Goal: Use online tool/utility: Use online tool/utility

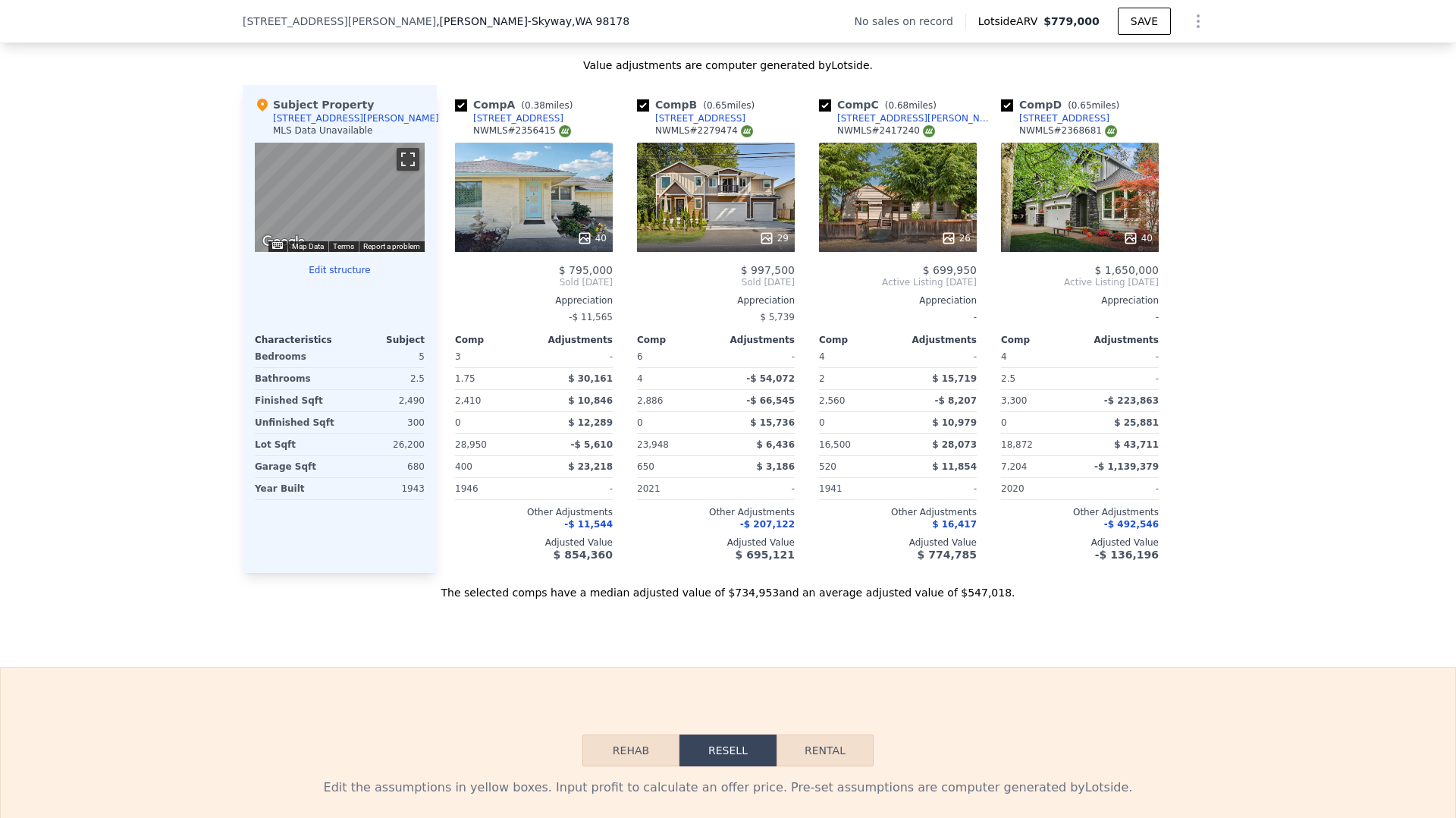
scroll to position [1432, 0]
click at [633, 761] on button "Rehab" at bounding box center [631, 750] width 97 height 32
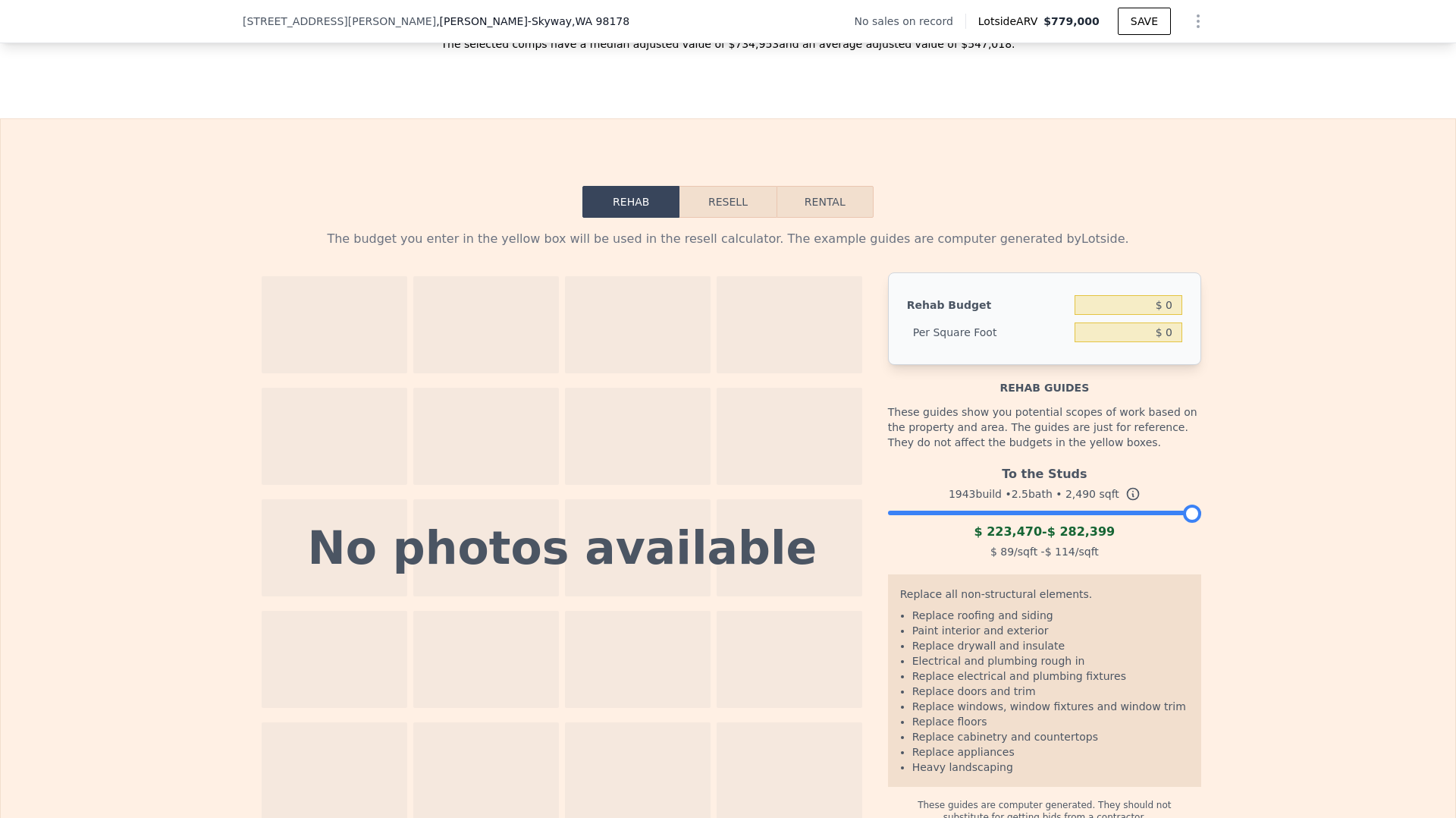
scroll to position [2092, 0]
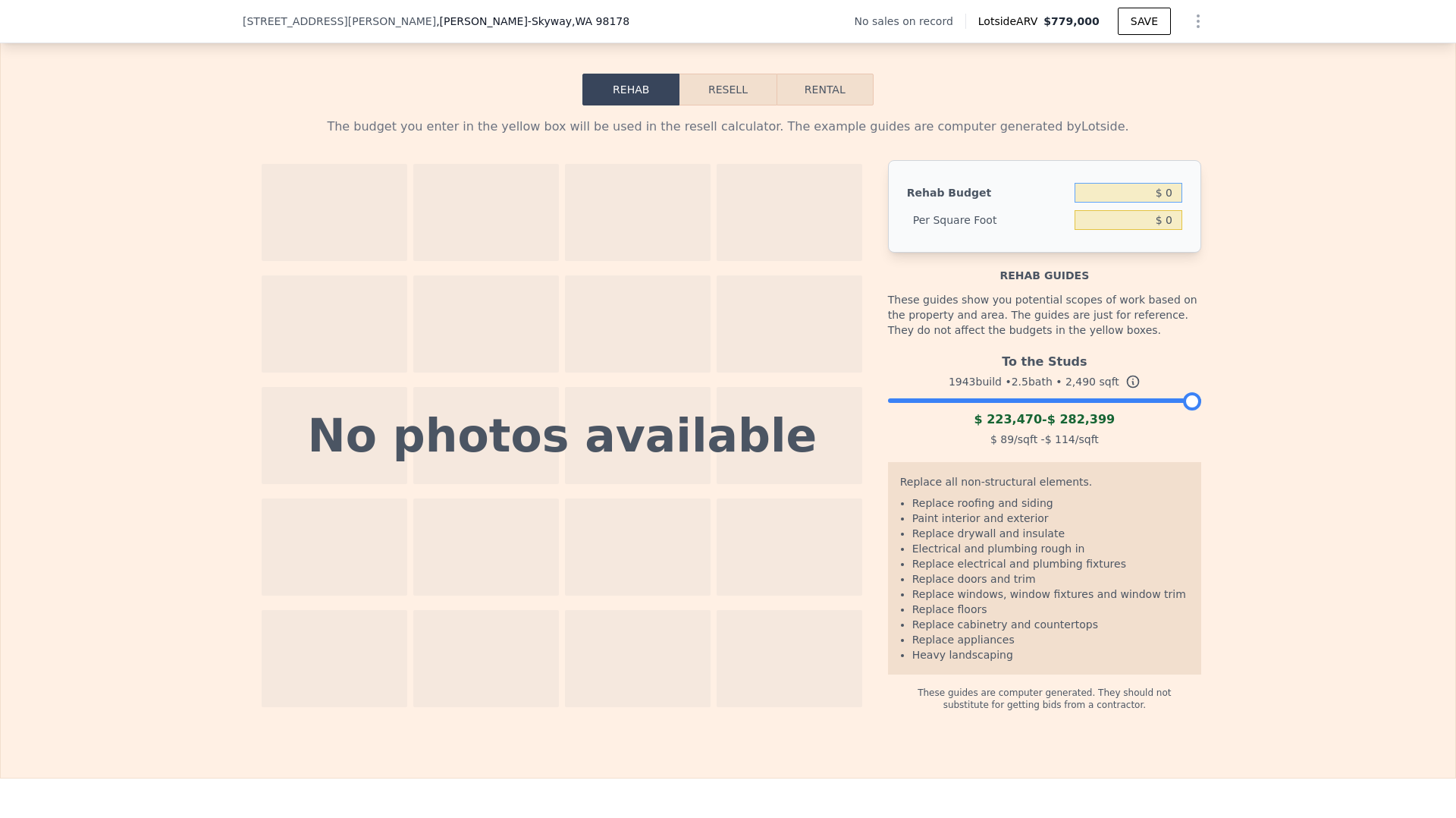
click at [1172, 199] on input "$ 0" at bounding box center [1128, 193] width 108 height 20
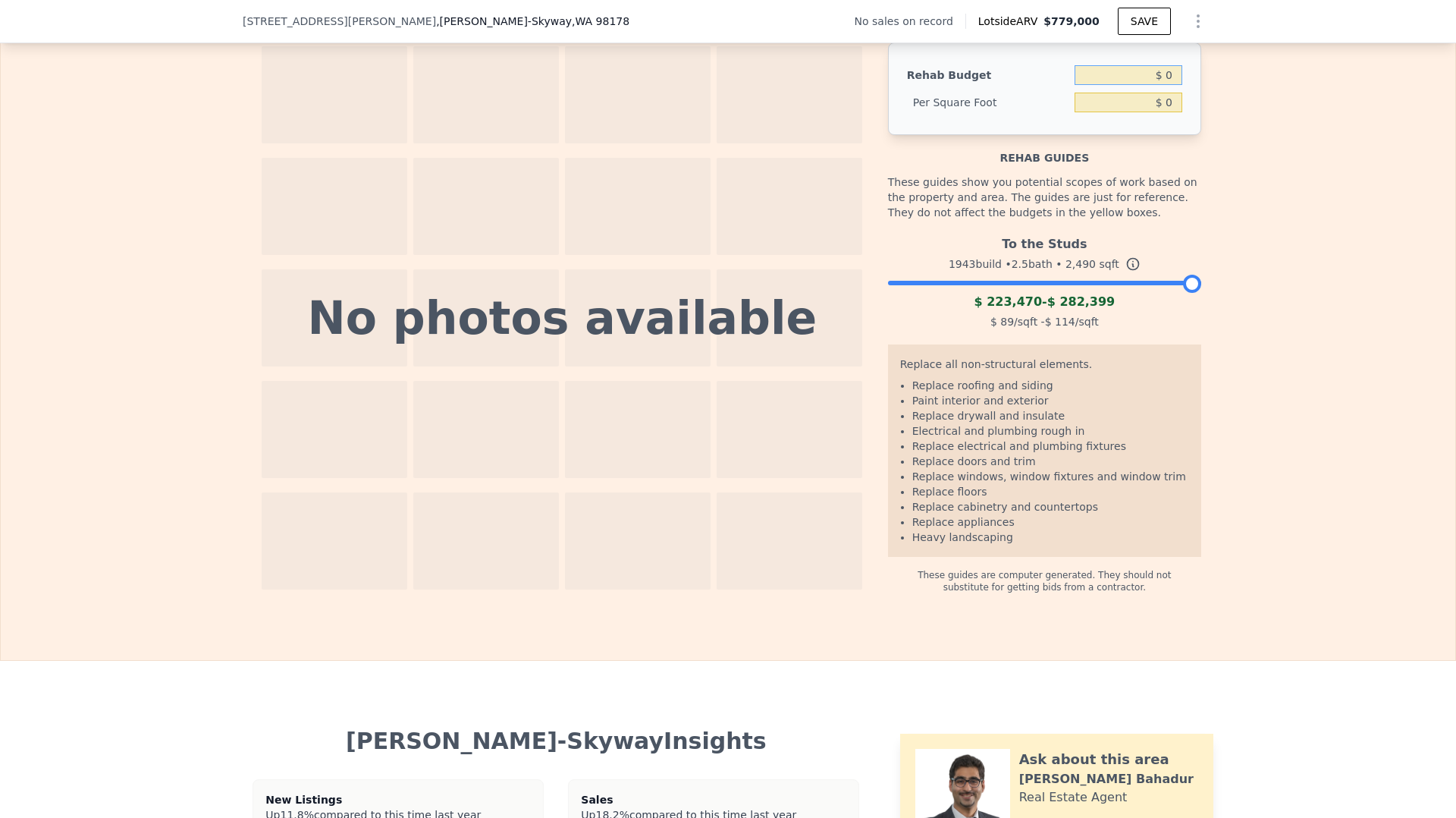
scroll to position [2012, 0]
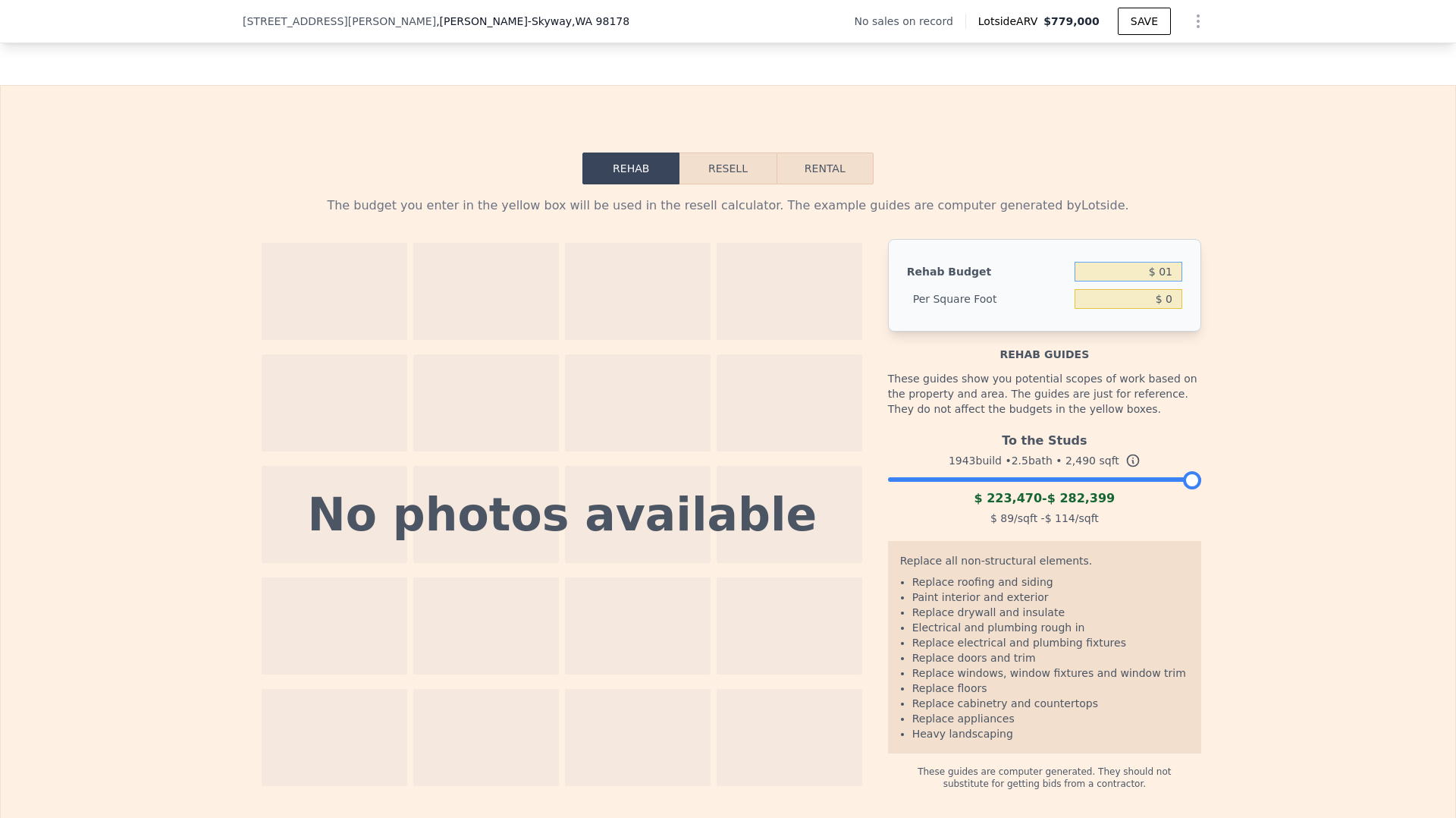
type input "$ 0"
type input "$ 175,000"
click at [1184, 311] on div "Rehab Budget $ 175,000 Per Square Foot $ 0" at bounding box center [1044, 285] width 313 height 92
type input "$ 70.28"
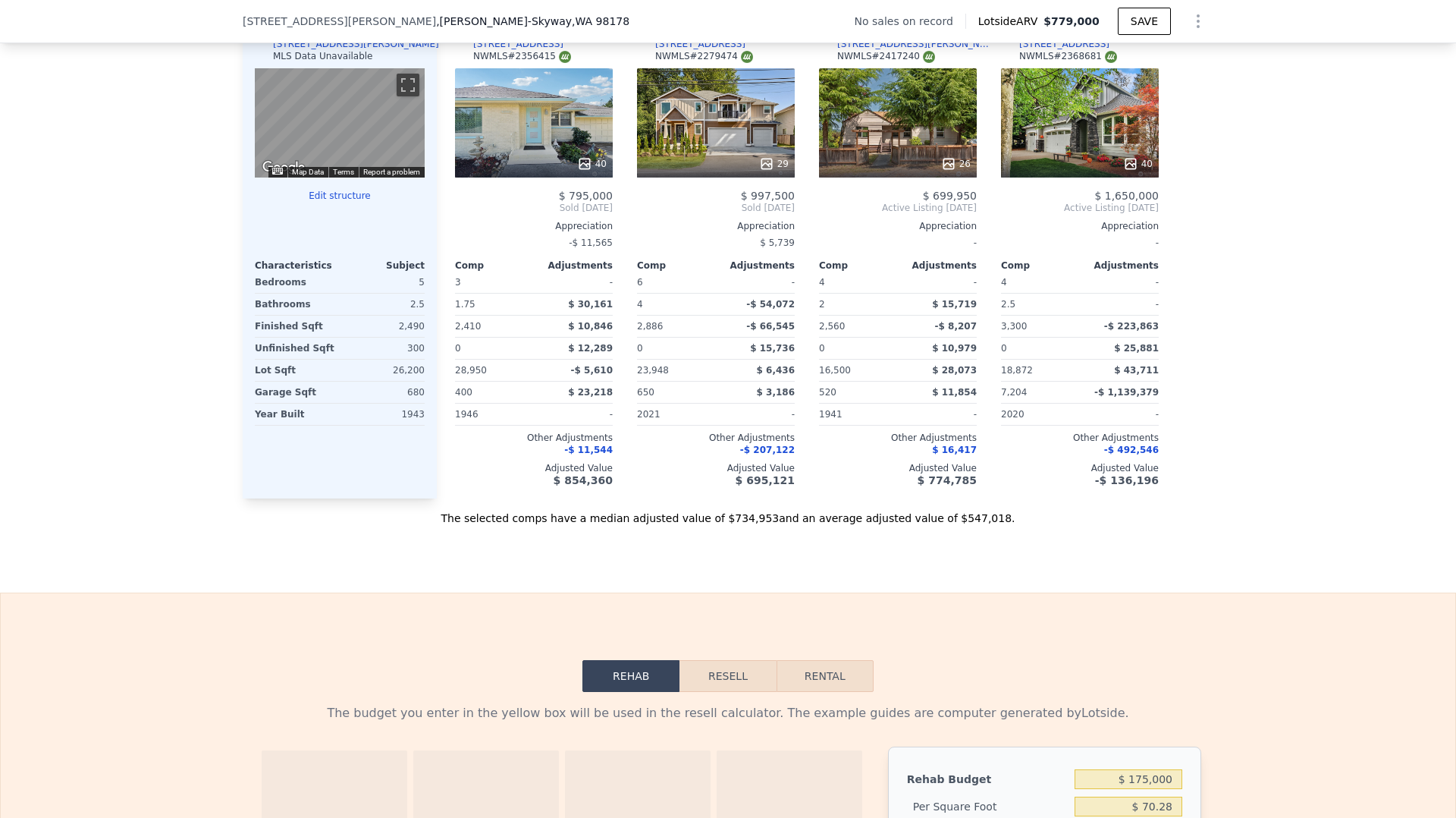
scroll to position [1529, 0]
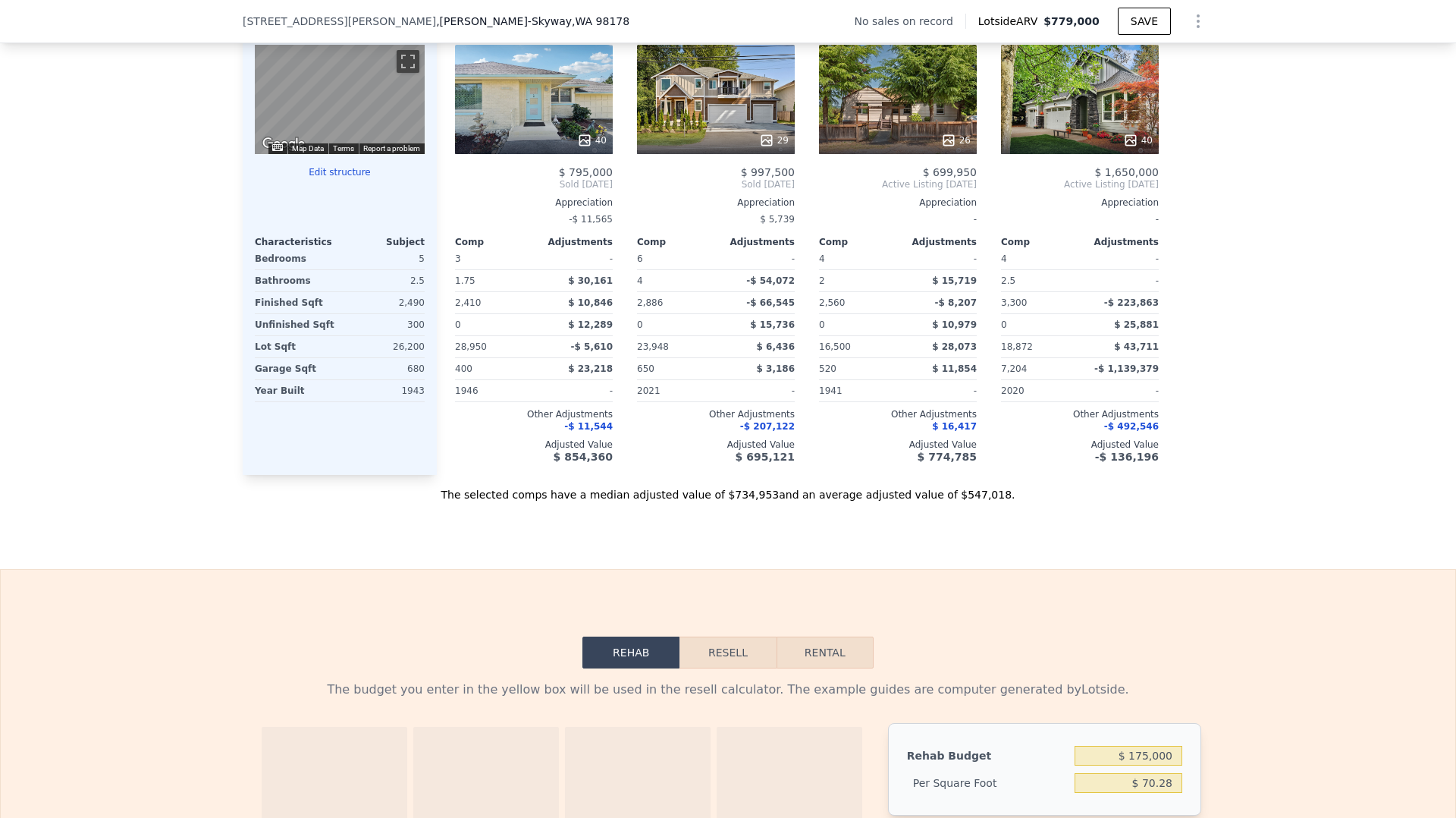
click at [725, 667] on button "Resell" at bounding box center [727, 652] width 96 height 32
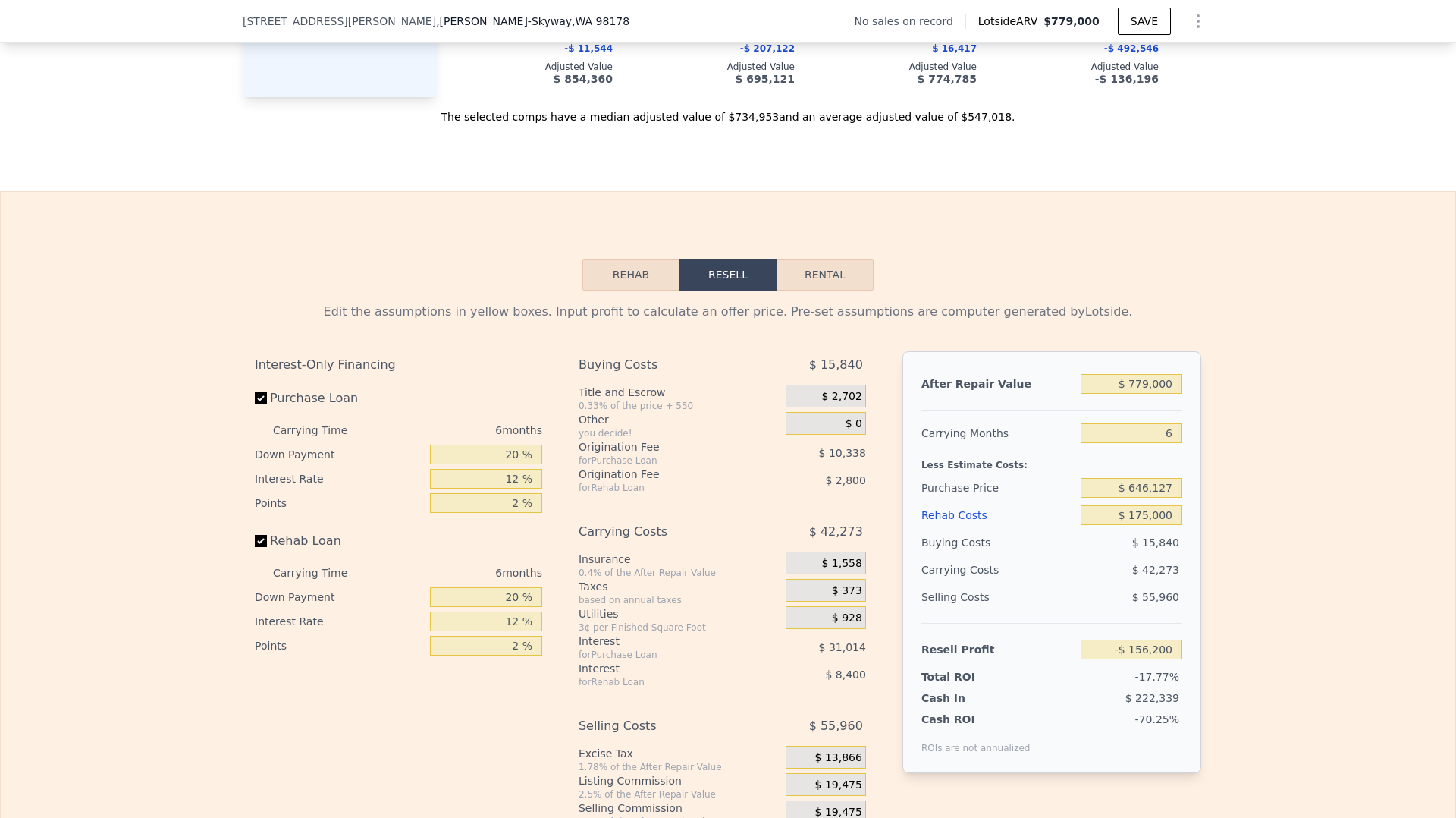
scroll to position [1909, 0]
click at [515, 462] on input "20 %" at bounding box center [486, 452] width 112 height 20
type input "2 %"
type input "-$ 165,504"
type input "15 %"
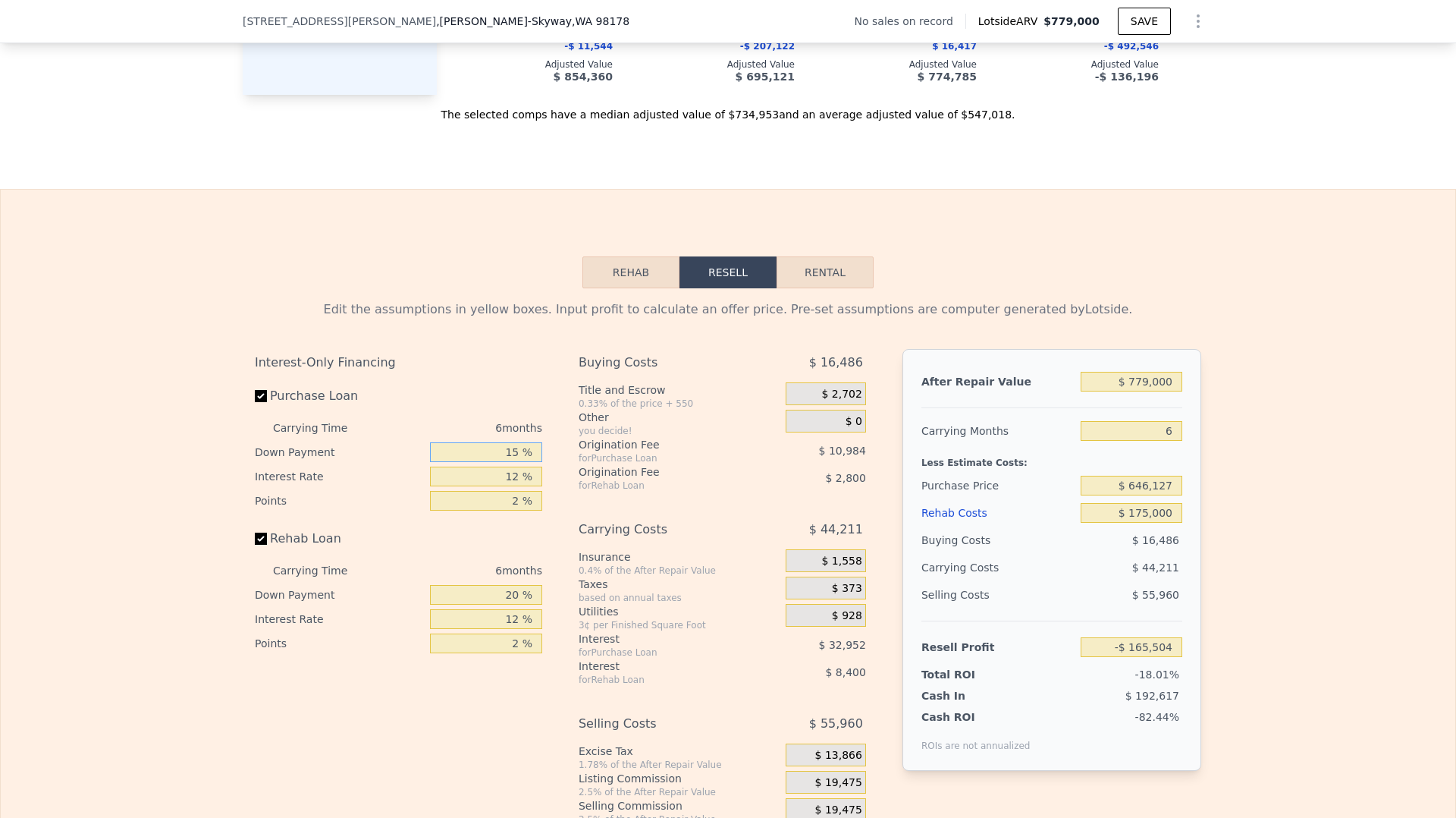
type input "-$ 158,784"
type input "15 %"
click at [515, 486] on input "12 %" at bounding box center [486, 476] width 112 height 20
type input "1 %"
type input "-$ 128,580"
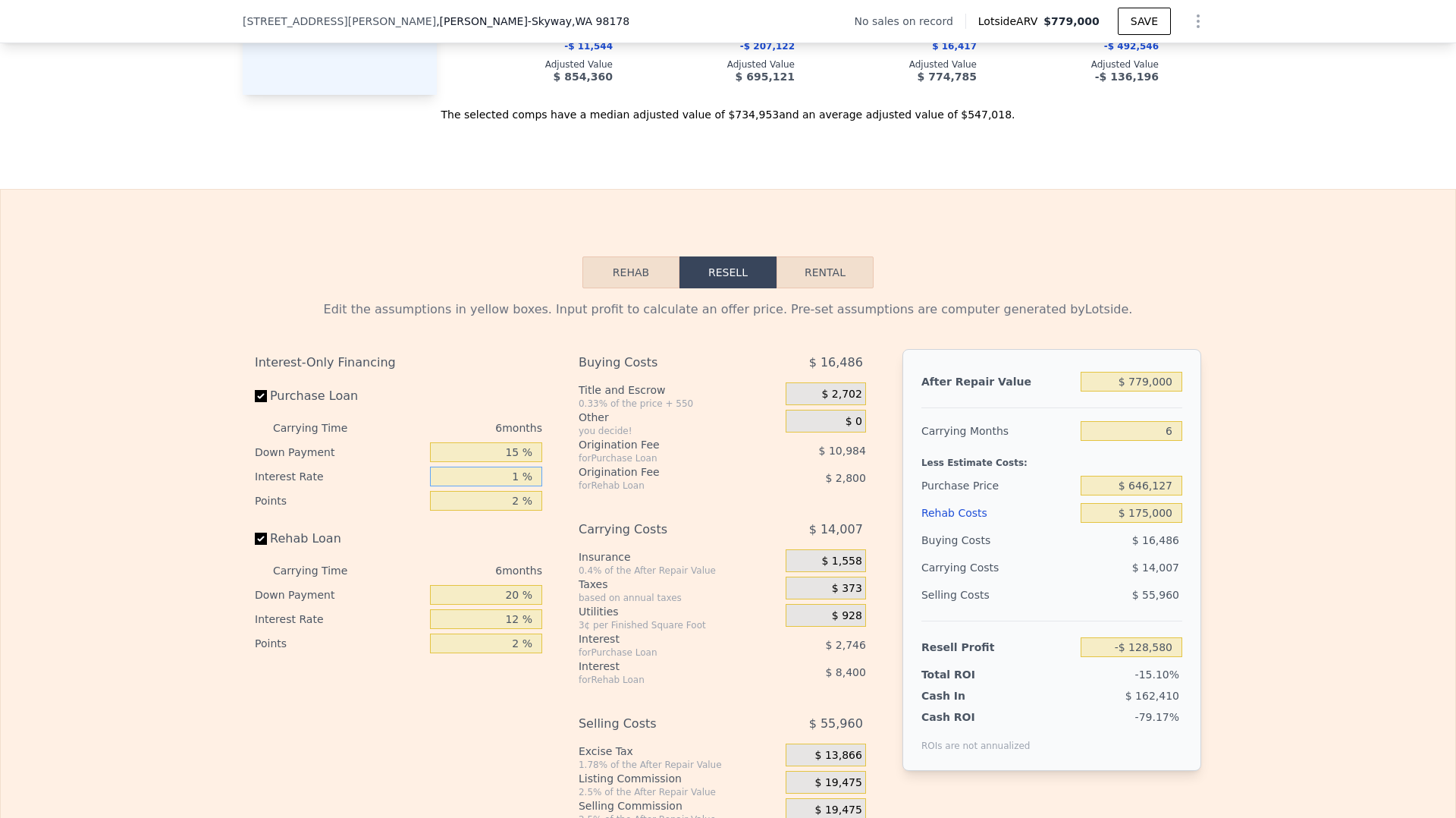
type input "10 %"
type input "-$ 153,294"
type input "10.5 %"
type input "-$ 154,668"
type input "10.5 %"
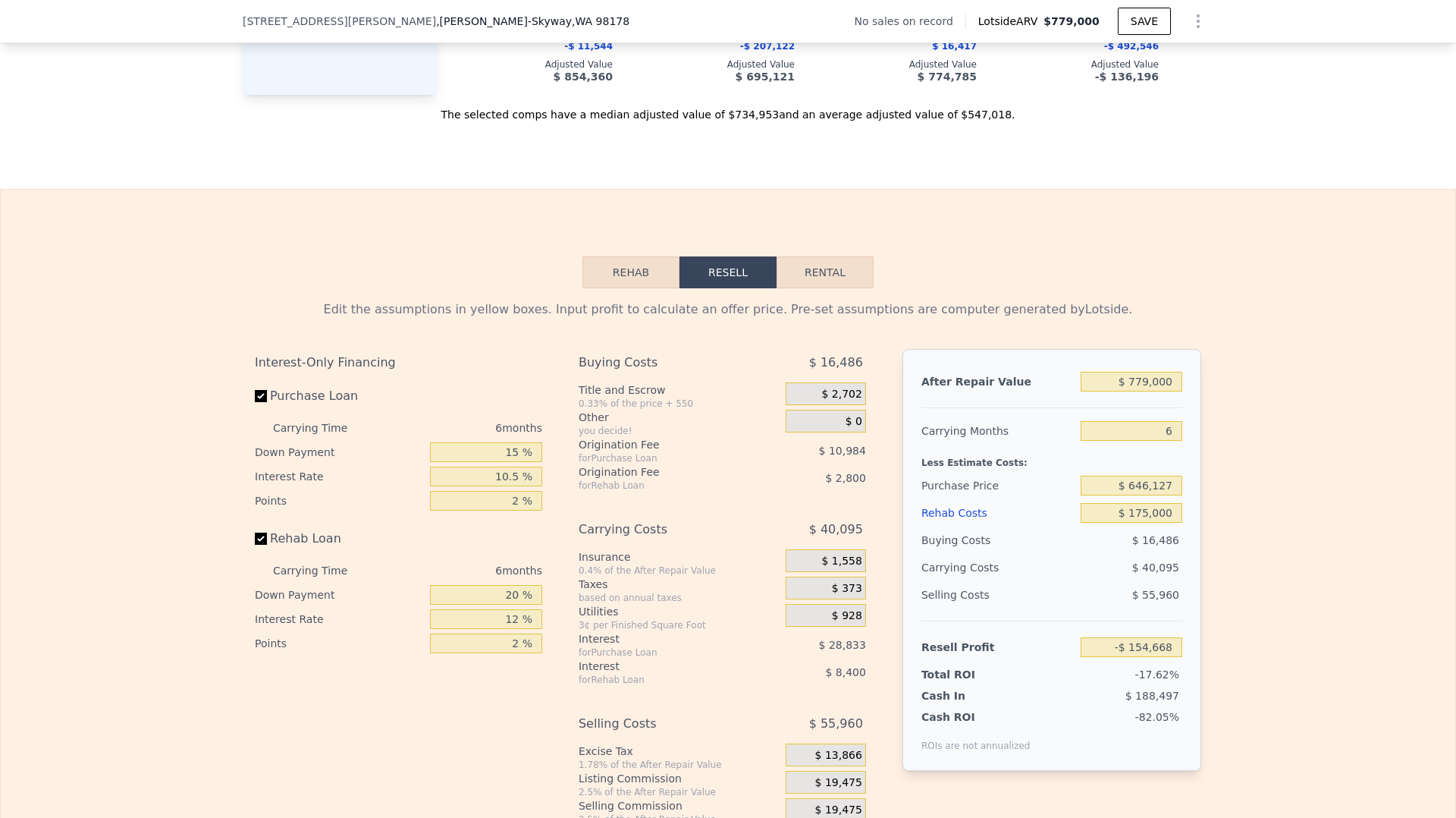
click at [506, 551] on div "Rehab Loan" at bounding box center [398, 541] width 287 height 34
click at [513, 511] on input "2 %" at bounding box center [486, 501] width 112 height 20
type input "21 %"
type input "-$ 259,018"
type input "21.7 %"
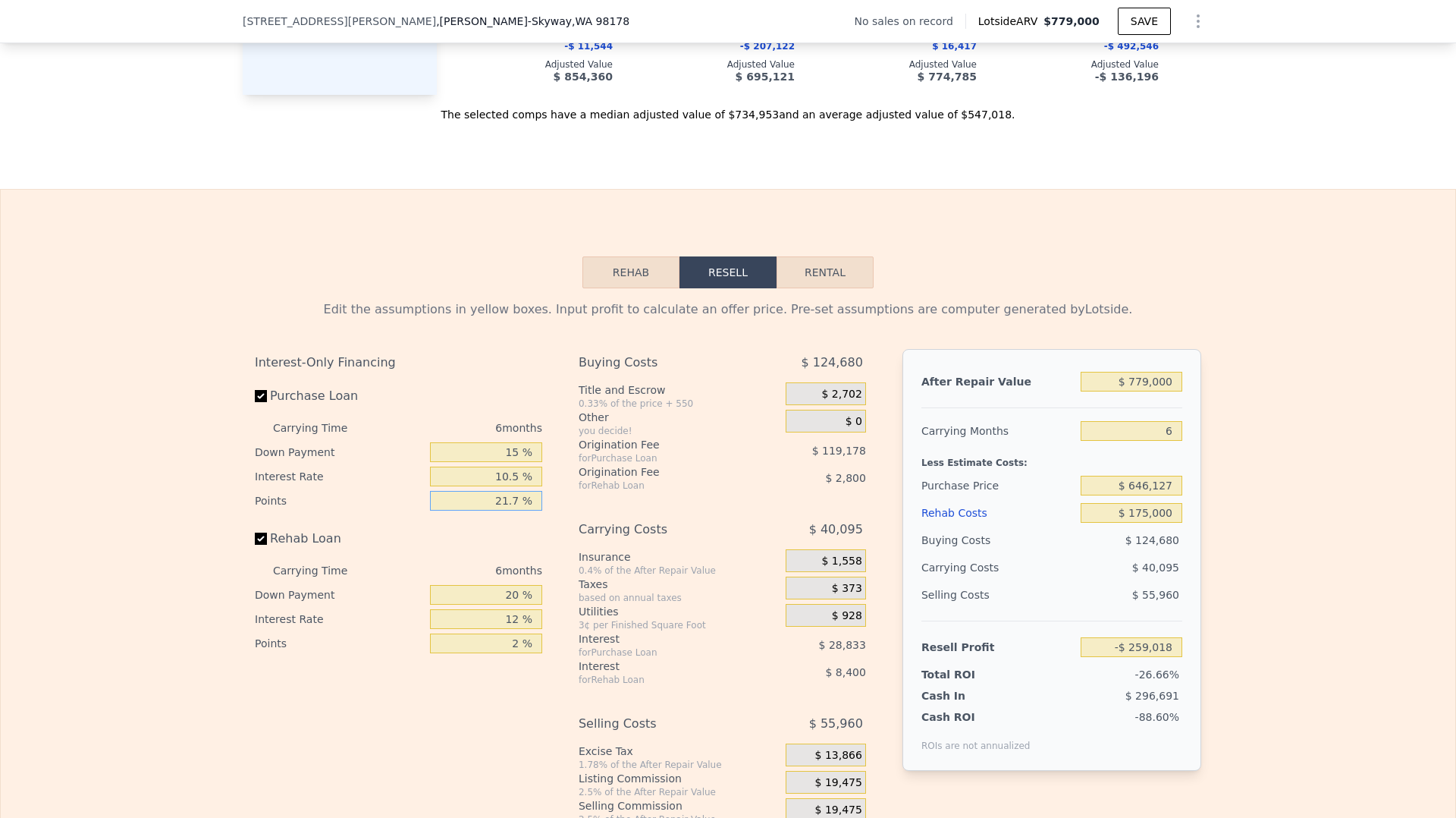
type input "-$ 262,862"
type input "21.75 %"
type input "-$ 263,137"
click at [493, 511] on input "21.75 %" at bounding box center [486, 501] width 112 height 20
type input "1.75 %"
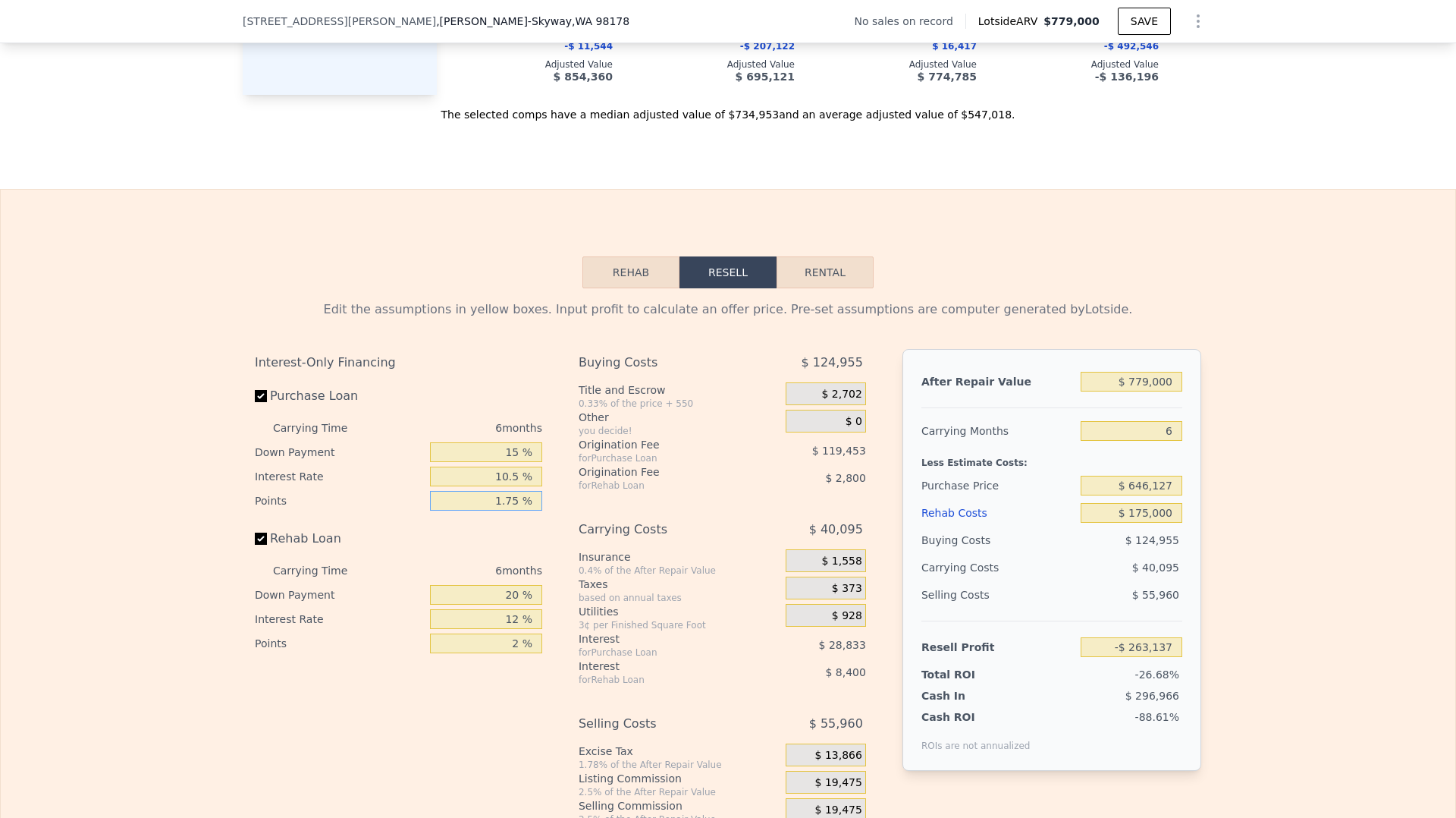
type input "-$ 153,295"
type input "1.75 %"
click at [521, 540] on div "Rehab Loan" at bounding box center [398, 541] width 287 height 34
click at [261, 402] on input "Purchase Loan" at bounding box center [260, 395] width 12 height 12
checkbox input "false"
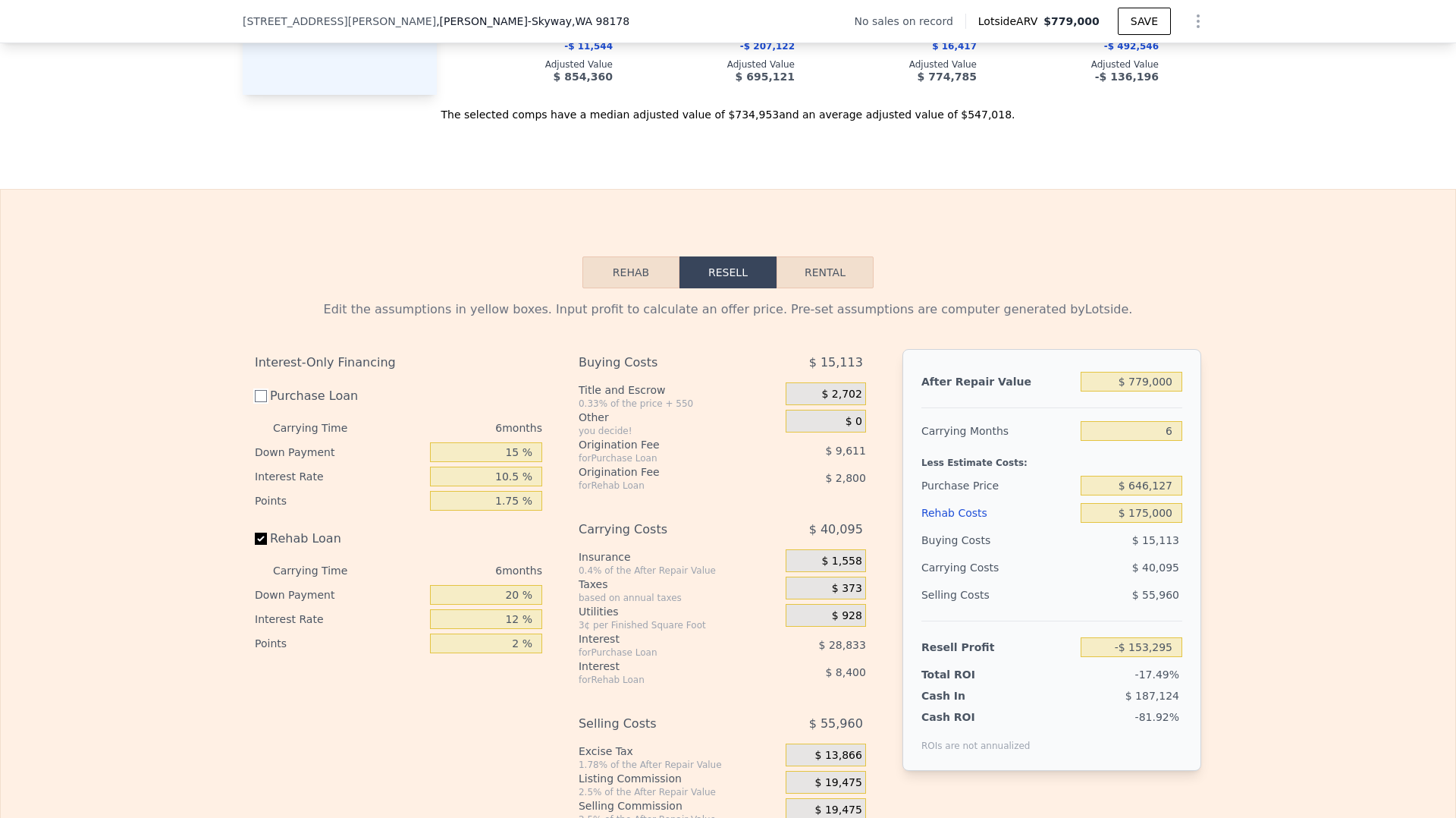
type input "-$ 114,848"
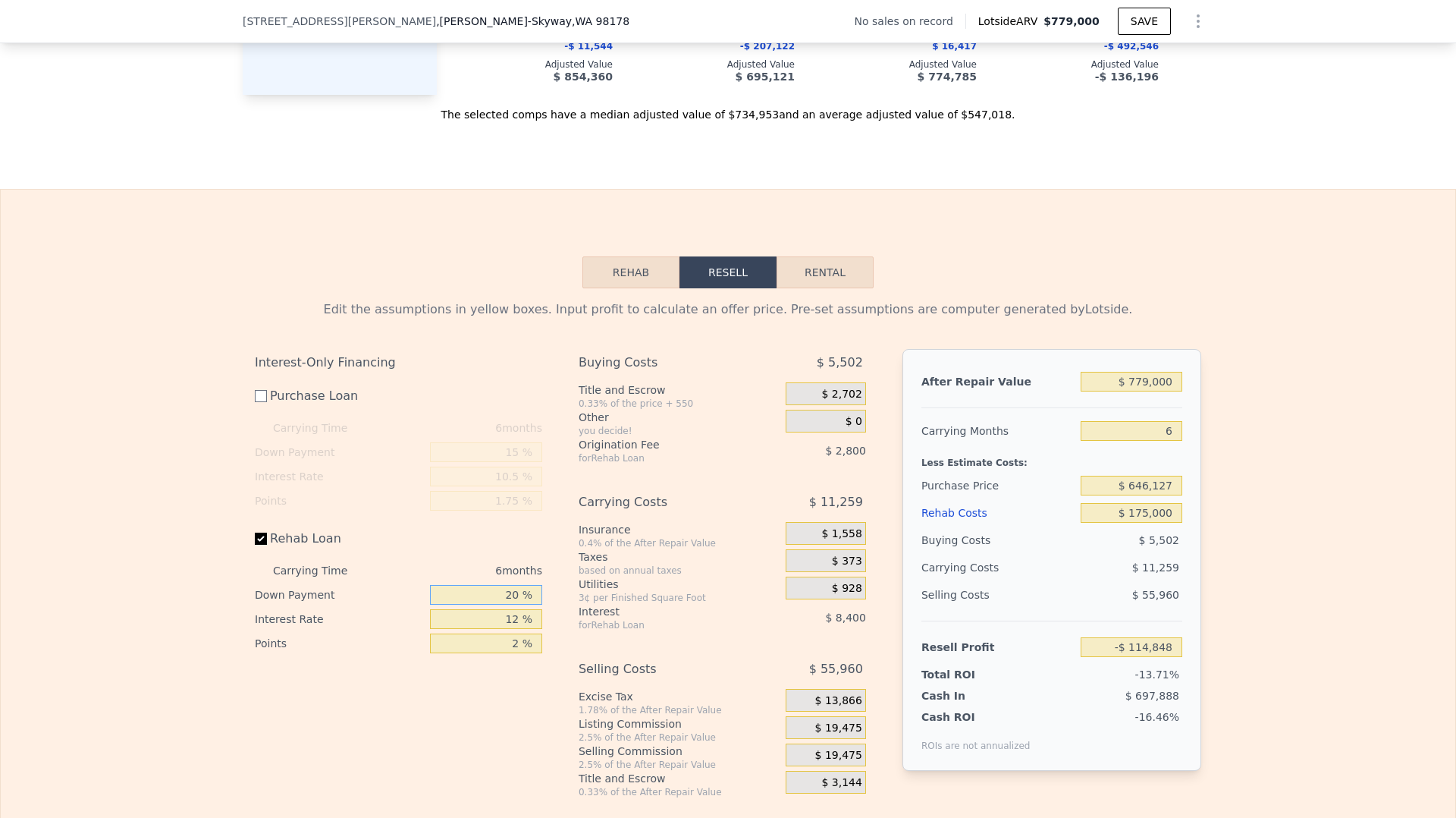
click at [517, 601] on input "20 %" at bounding box center [486, 595] width 112 height 20
type input "2 %"
type input "-$ 117,368"
type input "15 %"
type input "-$ 115,551"
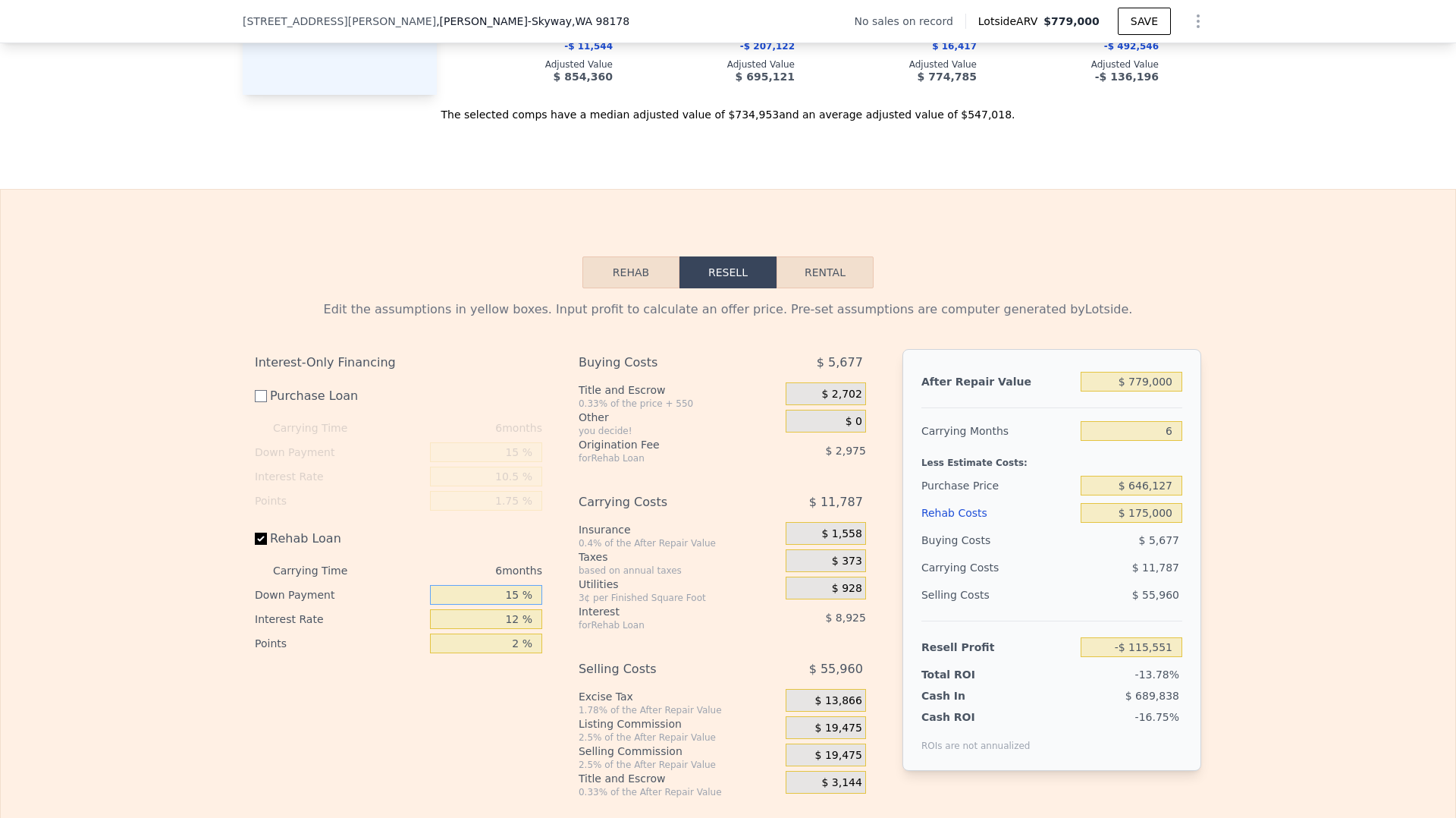
type input "15 %"
click at [513, 629] on input "12 %" at bounding box center [486, 619] width 112 height 20
type input "1 %"
type input "-$ 107,367"
type input "10 %"
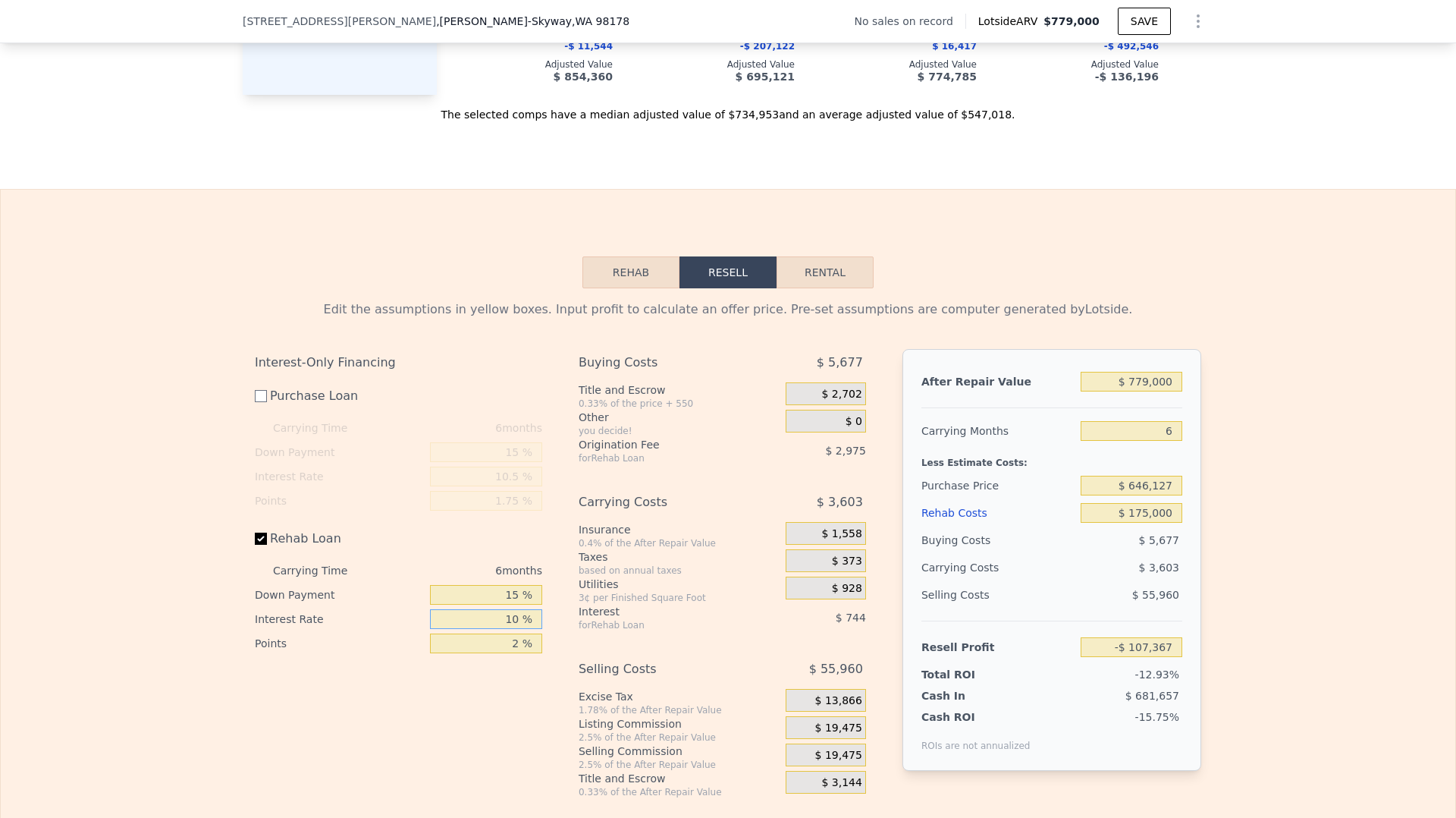
type input "-$ 114,063"
type input "10.7 %"
type input "-$ 114,579"
type input "10.75 %"
type input "-$ 114,621"
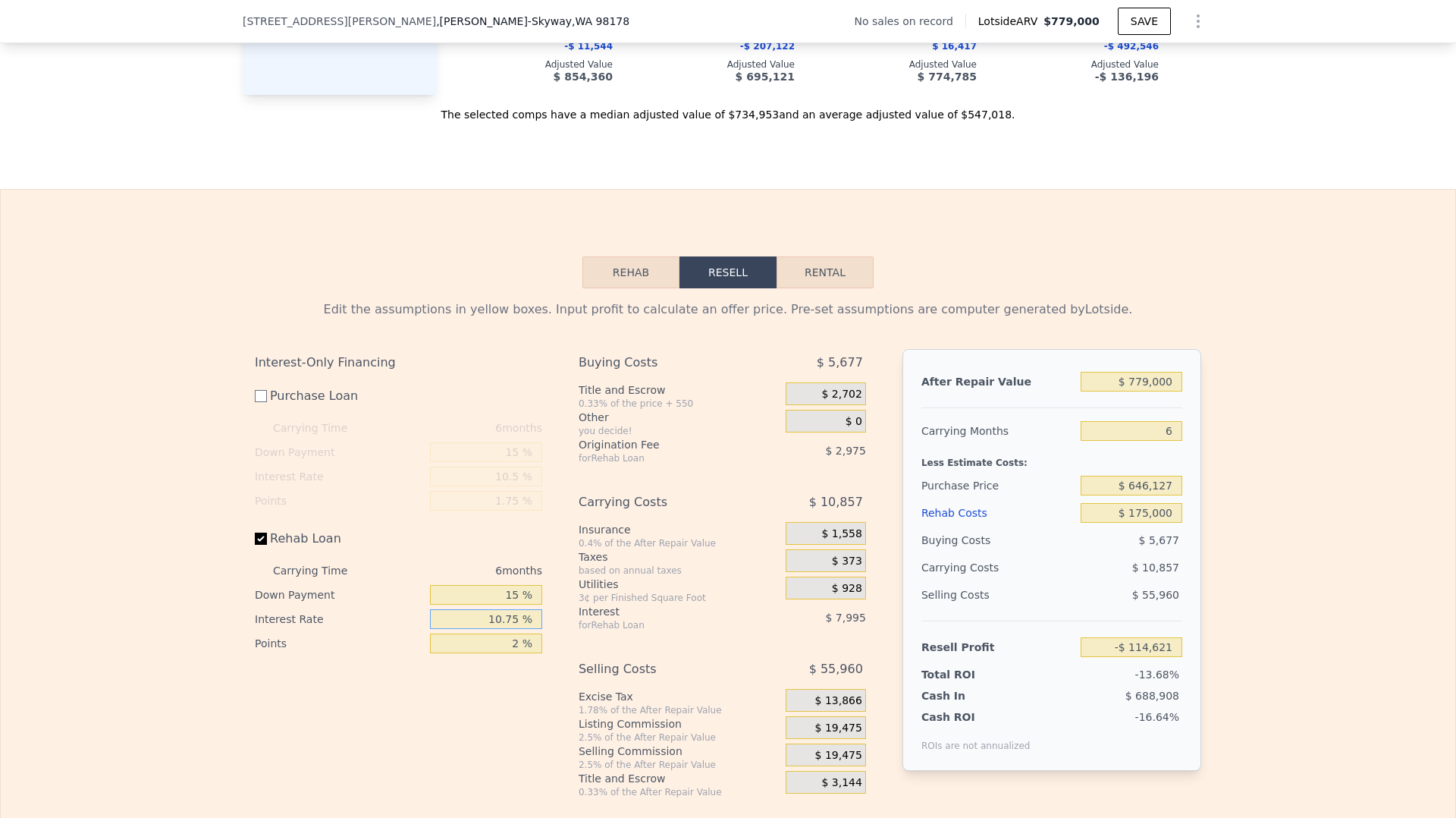
type input "10.7 %"
type input "-$ 114,579"
type input "10. %"
type input "-$ 114,063"
type input "10.5 %"
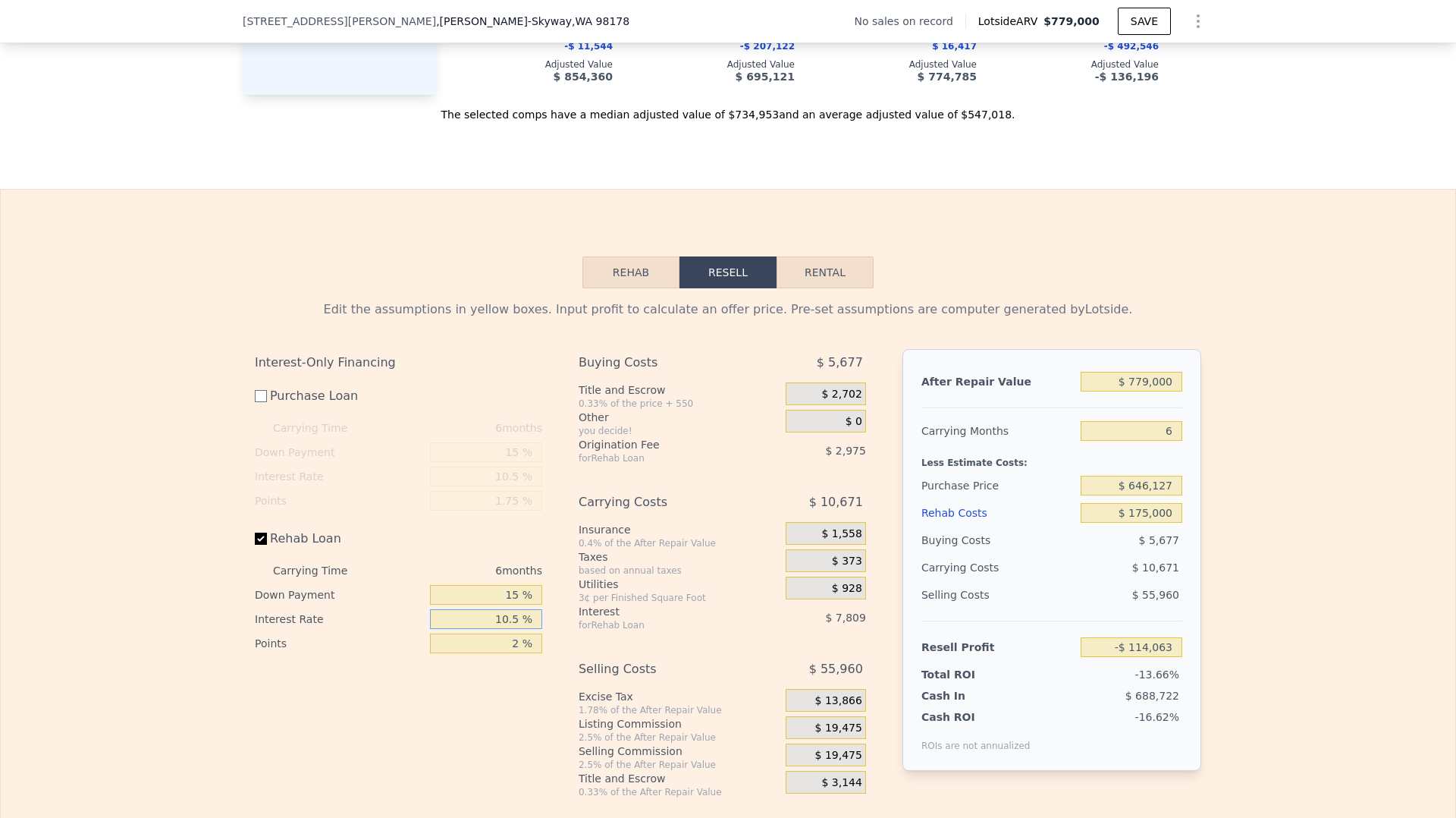
type input "-$ 114,435"
type input "10.5 %"
click at [514, 653] on input "2 %" at bounding box center [486, 643] width 112 height 20
type input "1 %"
type input "-$ 112,948"
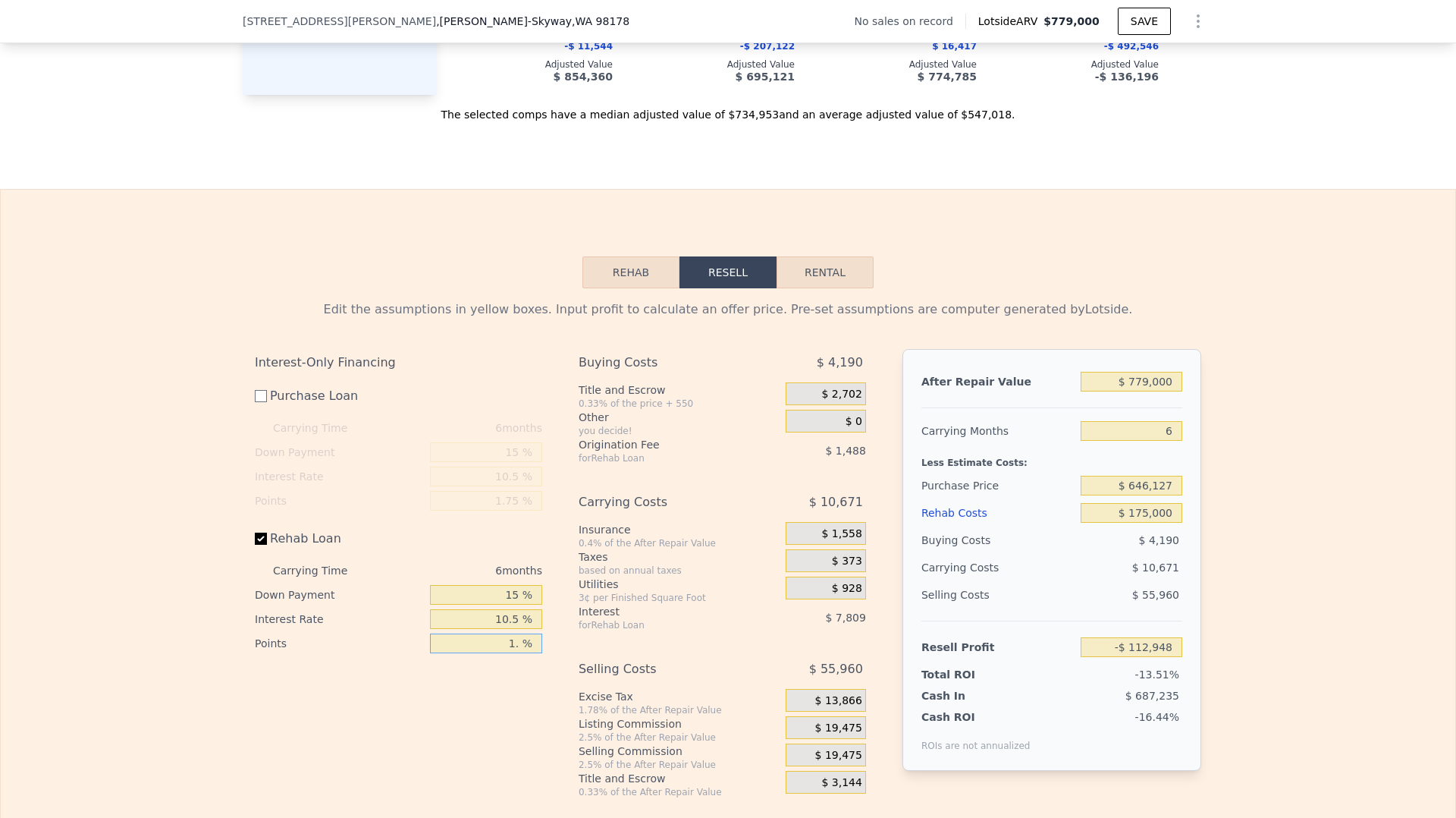
type input "1.7 %"
type input "-$ 113,989"
type input "1.75 %"
type input "-$ 114,063"
type input "1.75 %"
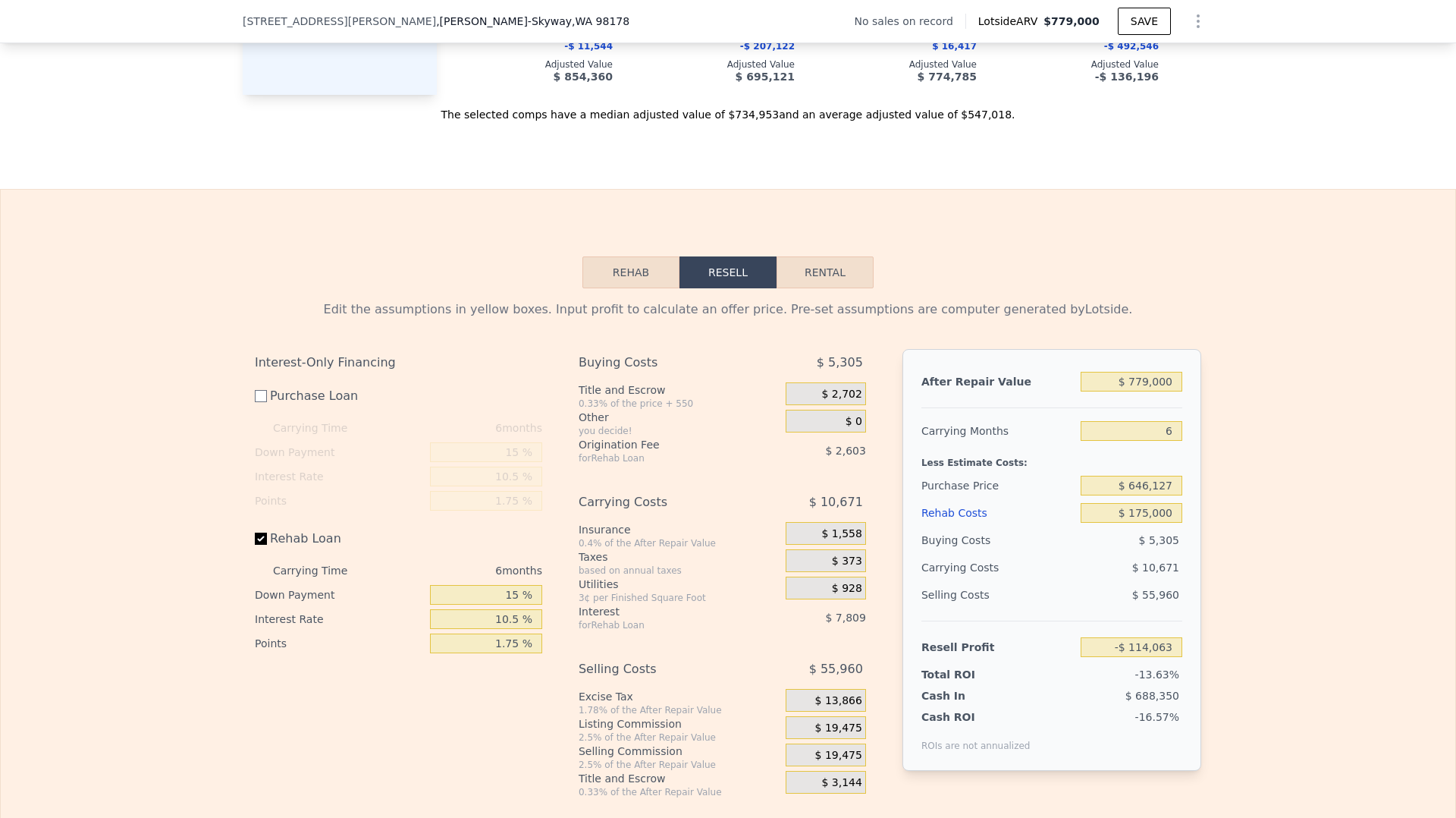
click at [1069, 266] on div "Rehab Resell Rental Edit the assumptions in yellow boxes. Input profit to calcu…" at bounding box center [728, 527] width 1456 height 677
click at [702, 732] on div "Listing Commission" at bounding box center [679, 723] width 201 height 15
click at [808, 432] on div "$ 0" at bounding box center [826, 421] width 81 height 23
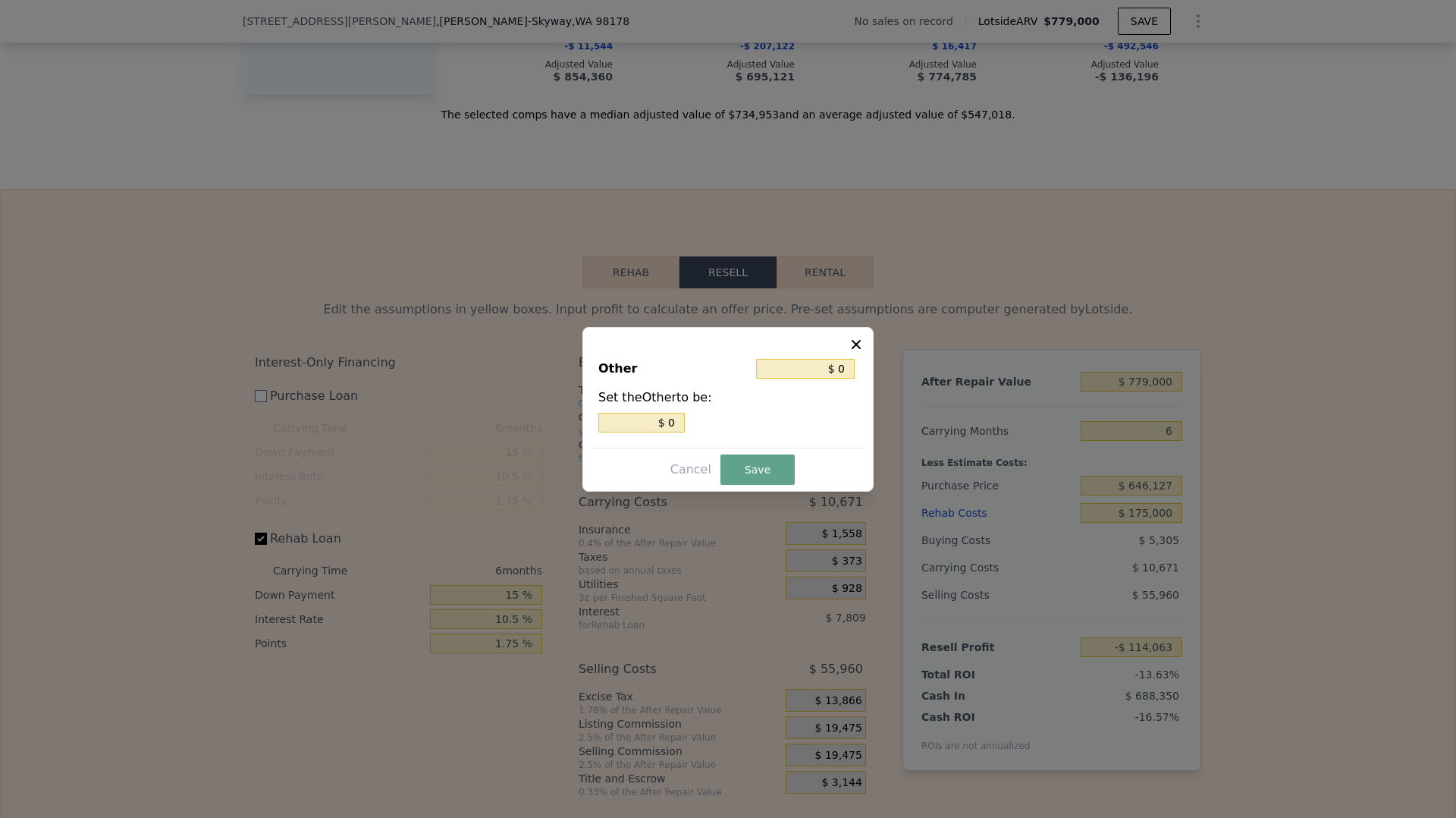
click at [854, 341] on icon at bounding box center [856, 344] width 9 height 9
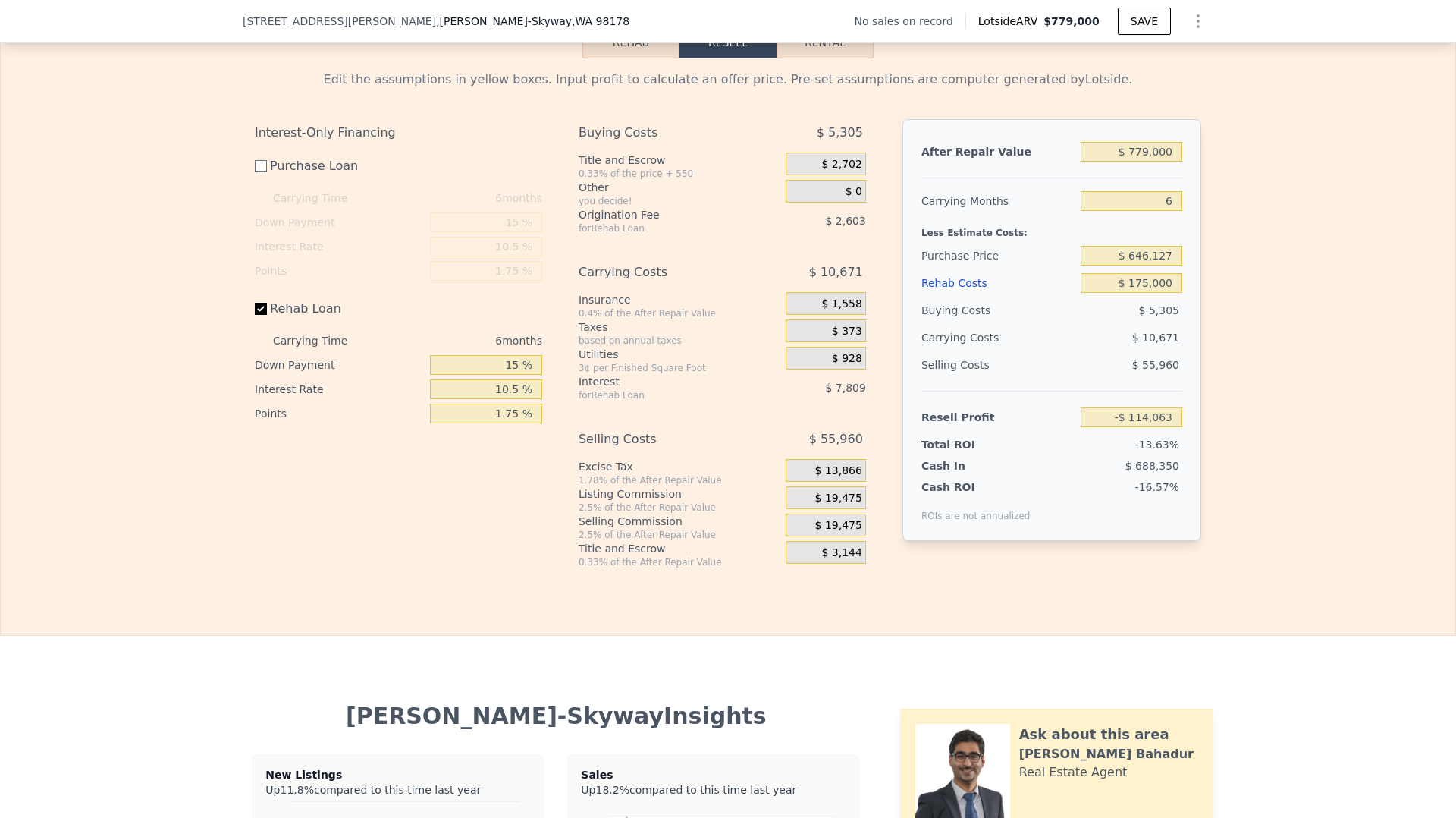
scroll to position [1966, 0]
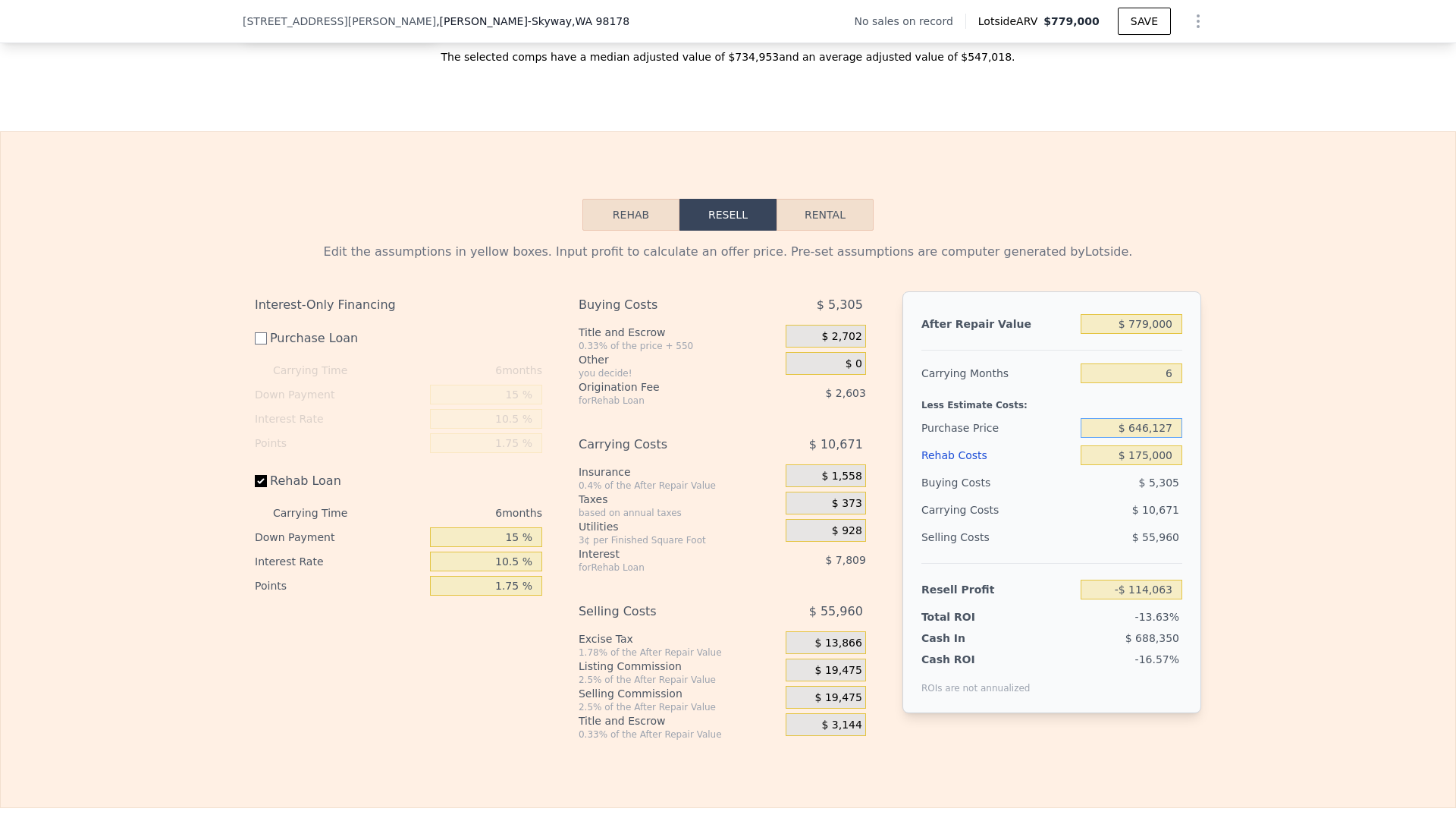
click at [1145, 434] on input "$ 646,127" at bounding box center [1131, 428] width 101 height 20
type input "$ 6"
type input "$ 525,000"
type input "$ 7,468"
click at [1157, 334] on input "$ 779,000" at bounding box center [1131, 324] width 101 height 20
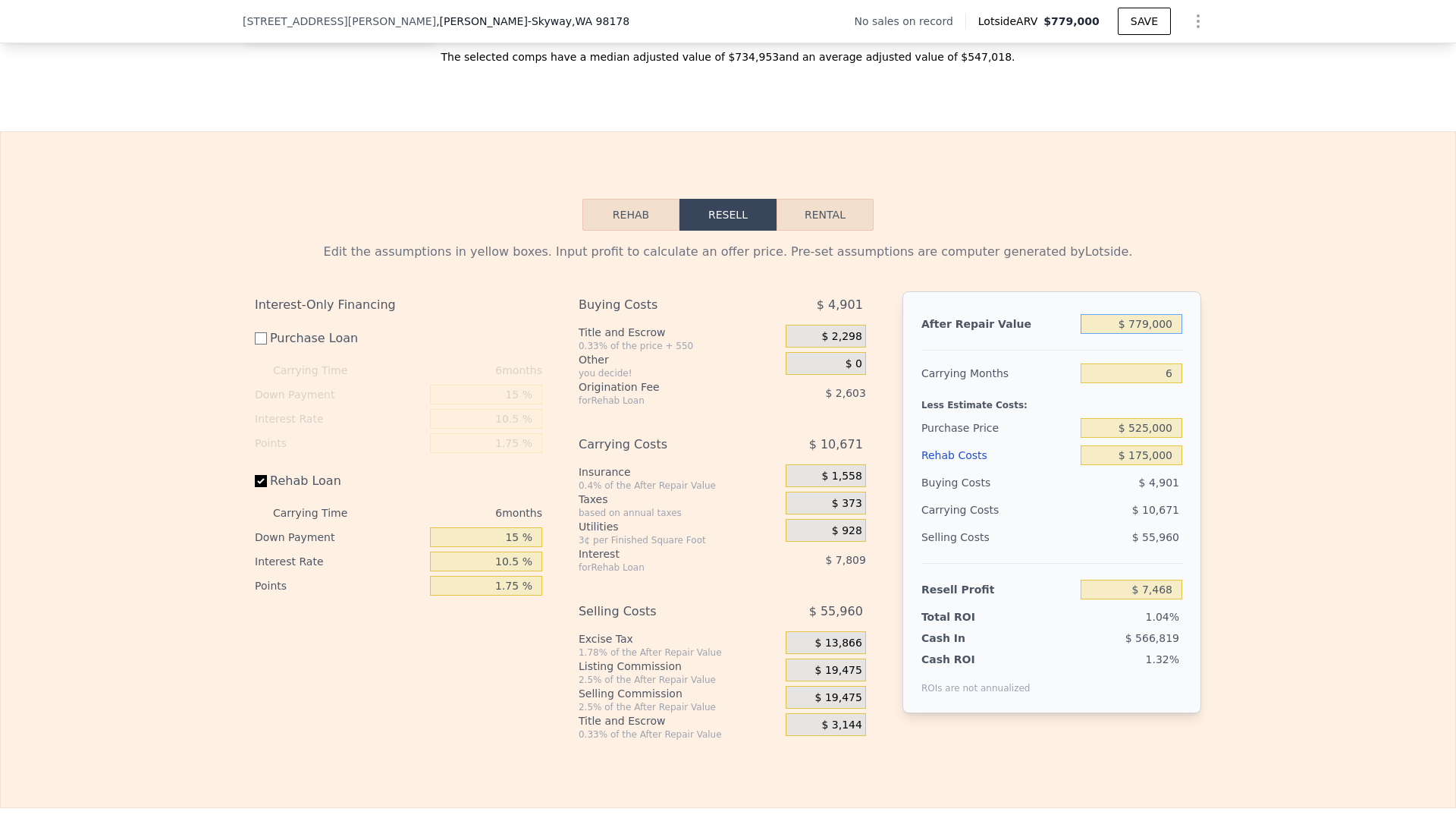
type input "$ 77,900"
type input "-$ 642,362"
type input "$ 7,790"
type input "-$ 707,345"
type input "$ 779"
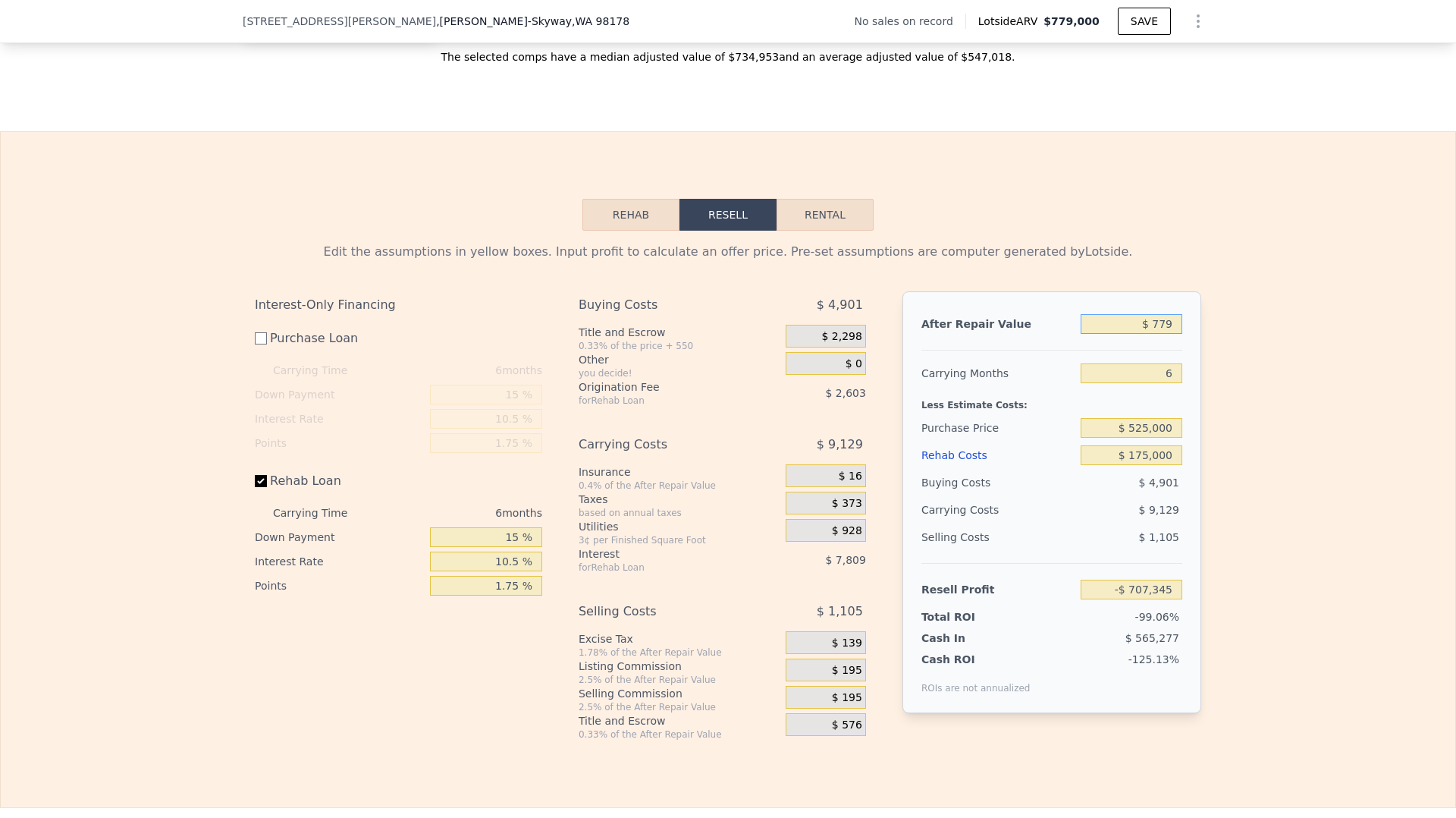
type input "-$ 713,842"
type input "$ 77"
type input "-$ 714,492"
type input "$ 7"
type input "-$ 714,557"
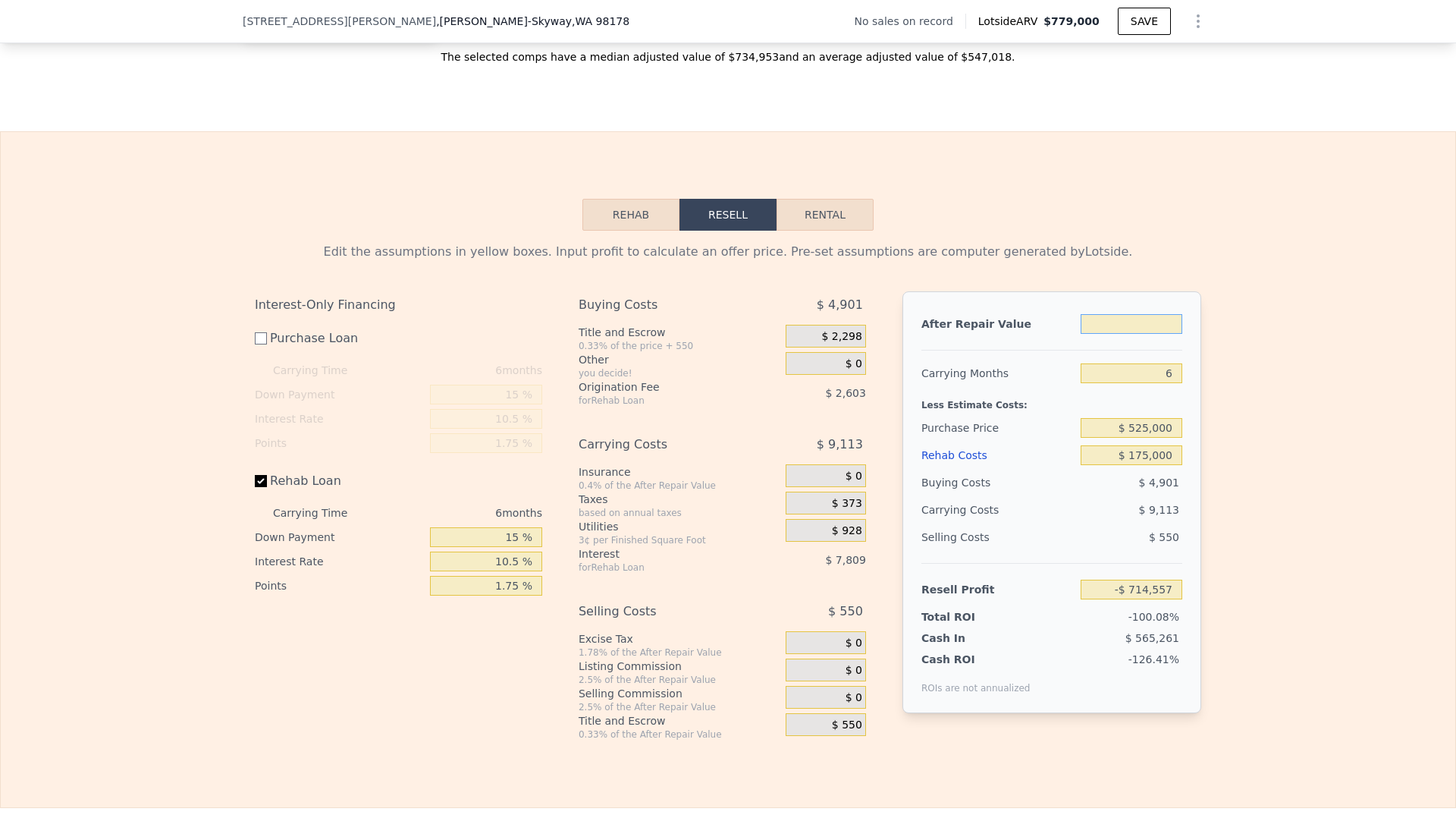
type input "$ 9"
type input "-$ 714,555"
type input "$ 90"
type input "-$ 714,480"
type input "$ 900"
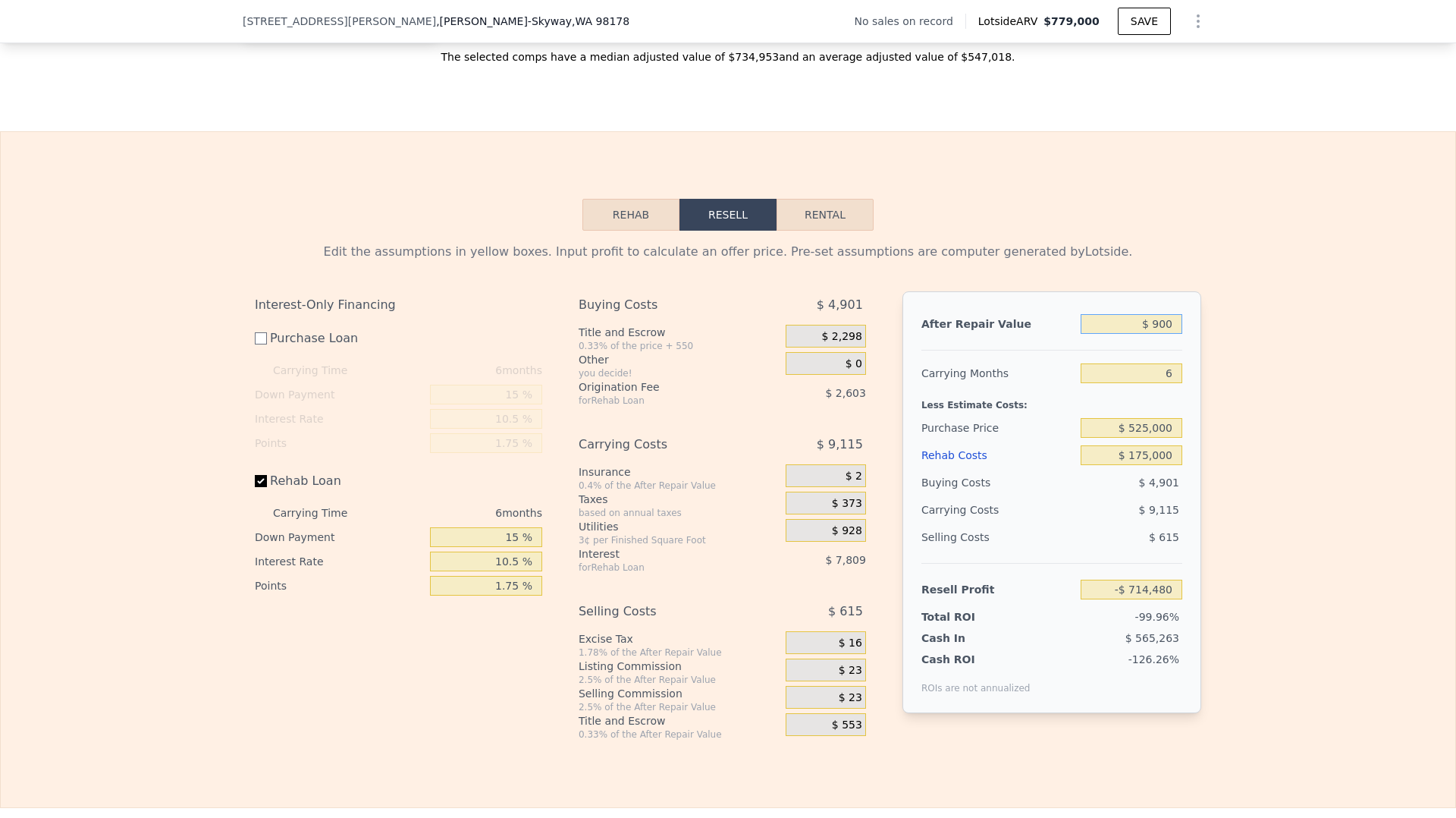
type input "-$ 713,731"
type input "$ 9,000"
type input "-$ 706,222"
type input "$ 90,000"
type input "-$ 631,146"
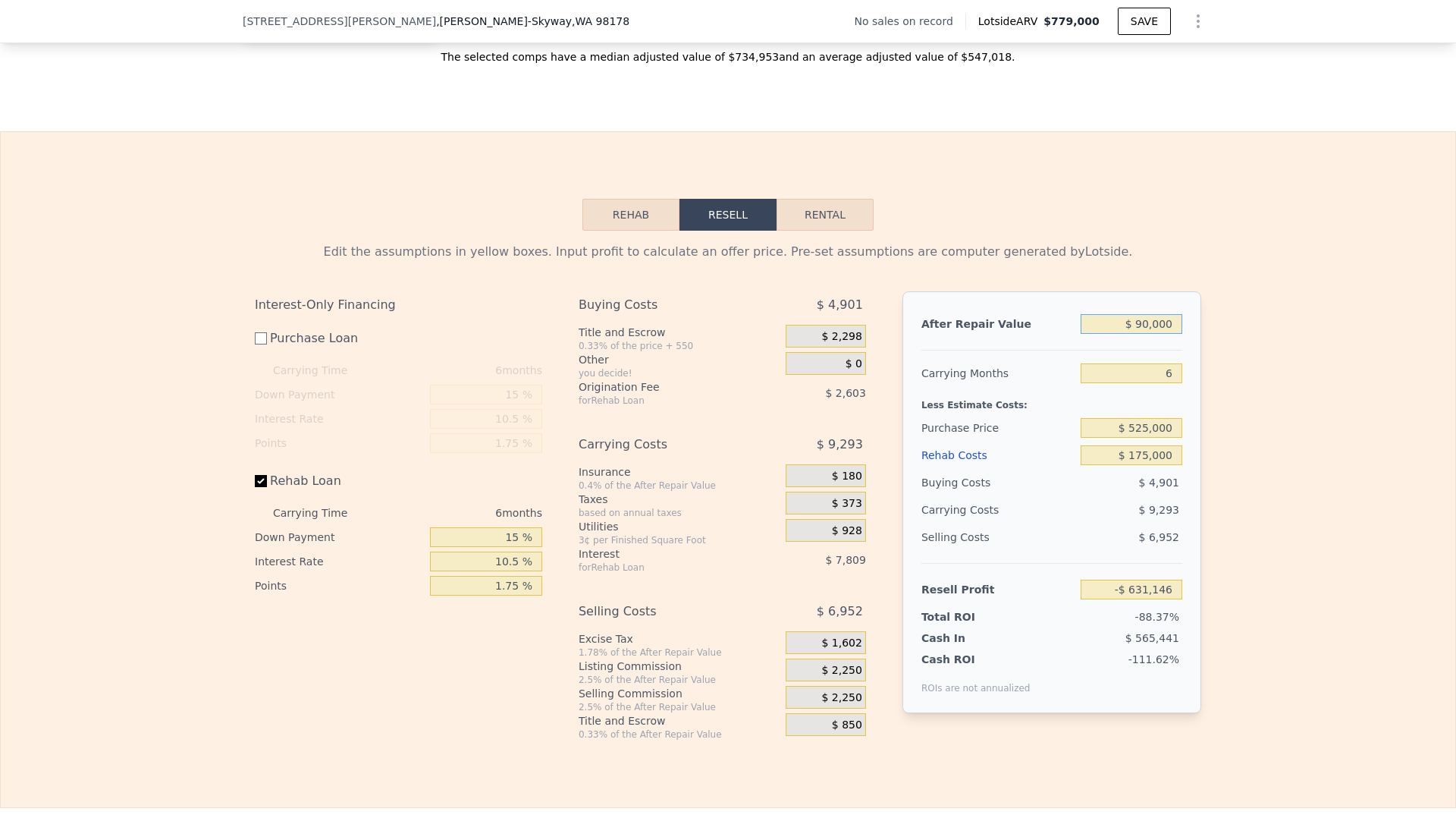
type input "$ 900,000"
type input "$ 119,619"
type input "$ 900,000"
click at [1026, 414] on div "Less Estimate Costs:" at bounding box center [1052, 400] width 261 height 27
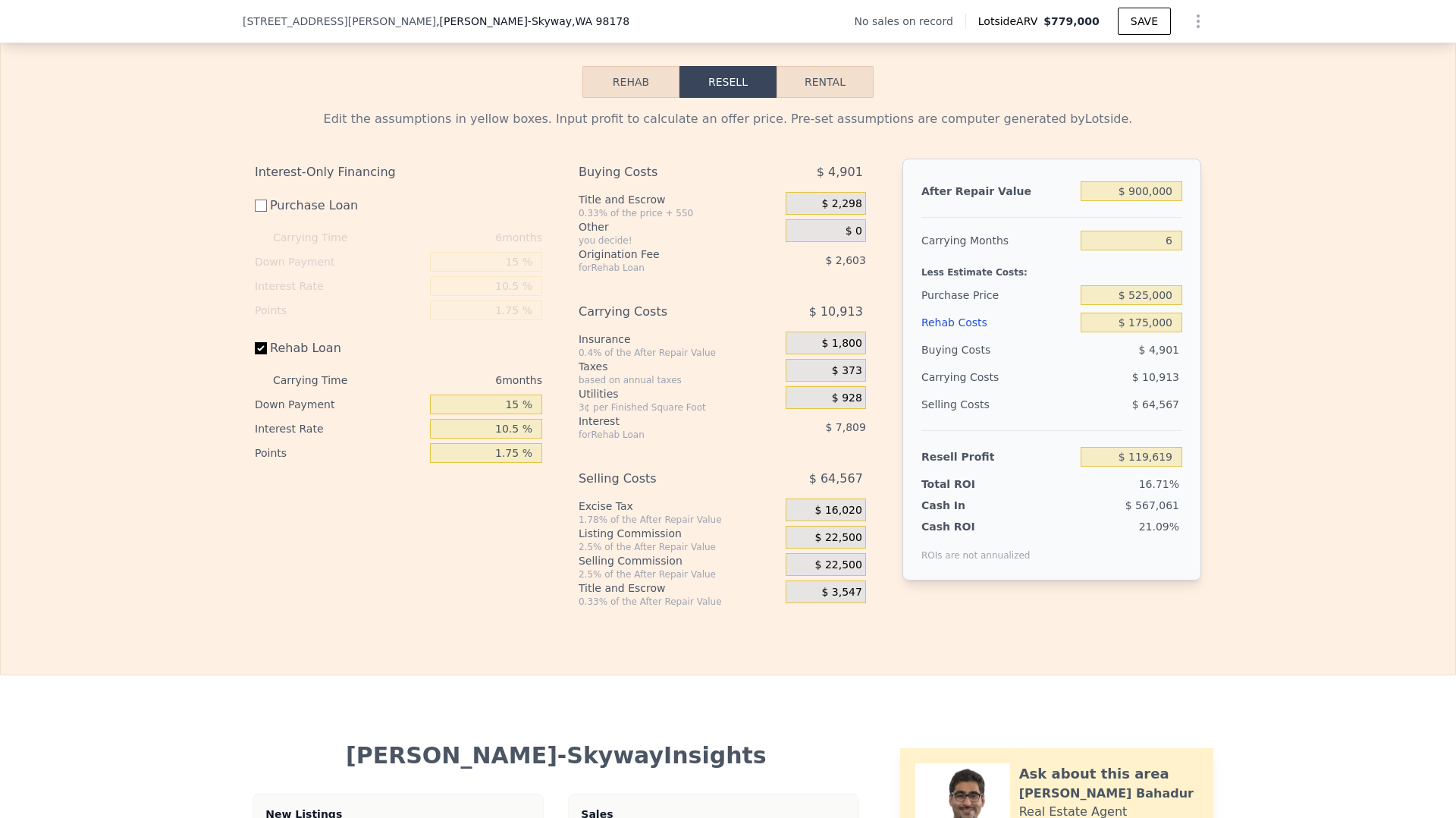
scroll to position [2098, 0]
click at [842, 181] on span "$ 4,901" at bounding box center [840, 172] width 46 height 27
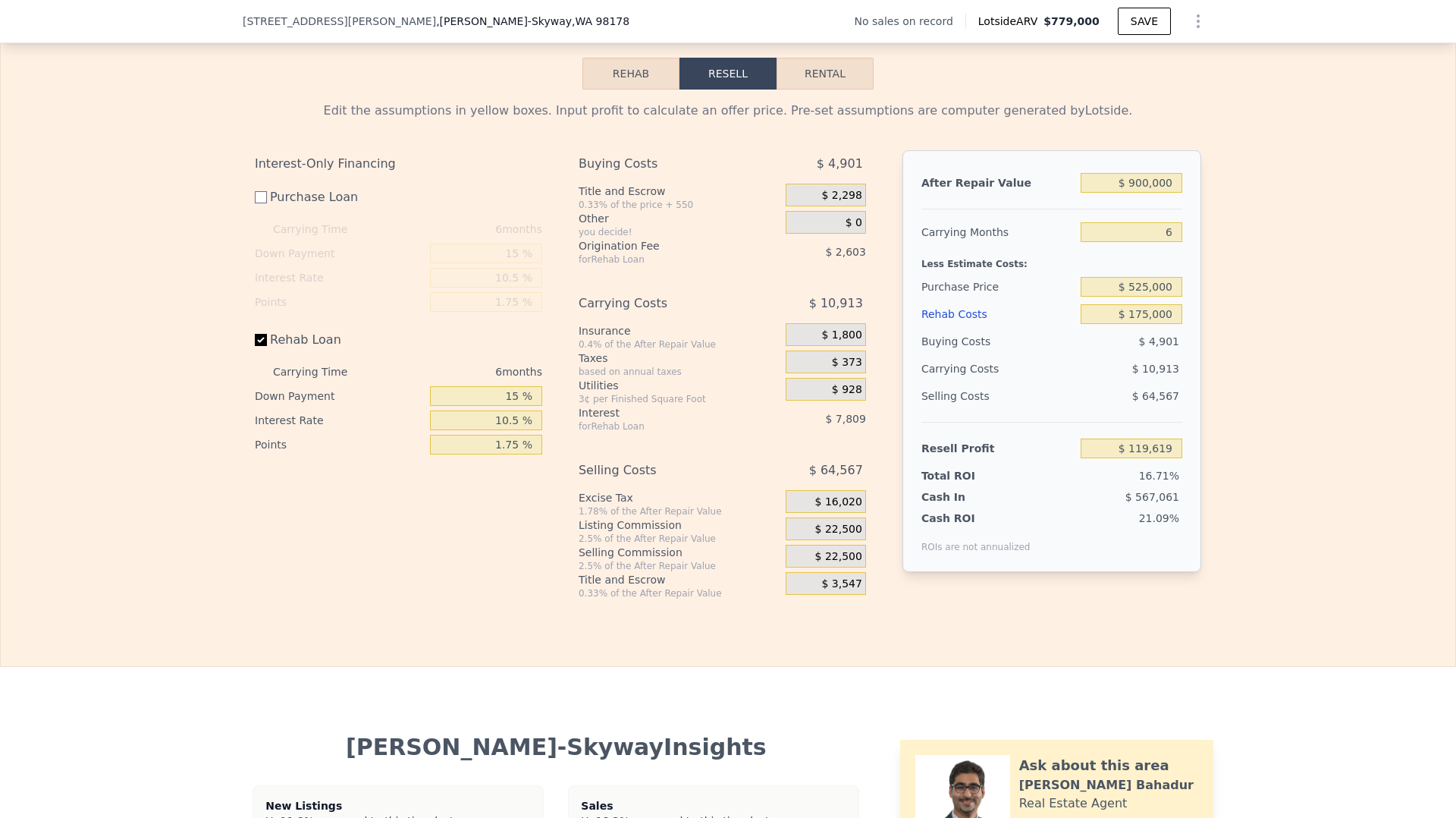
click at [1141, 101] on div "Edit the assumptions in yellow boxes. Input profit to calculate an offer price.…" at bounding box center [728, 344] width 971 height 510
click at [1198, 26] on icon "Show Options" at bounding box center [1198, 21] width 18 height 18
click at [1243, 99] on div "Rehab Resell Rental Edit the assumptions in yellow boxes. Input profit to calcu…" at bounding box center [728, 329] width 1456 height 677
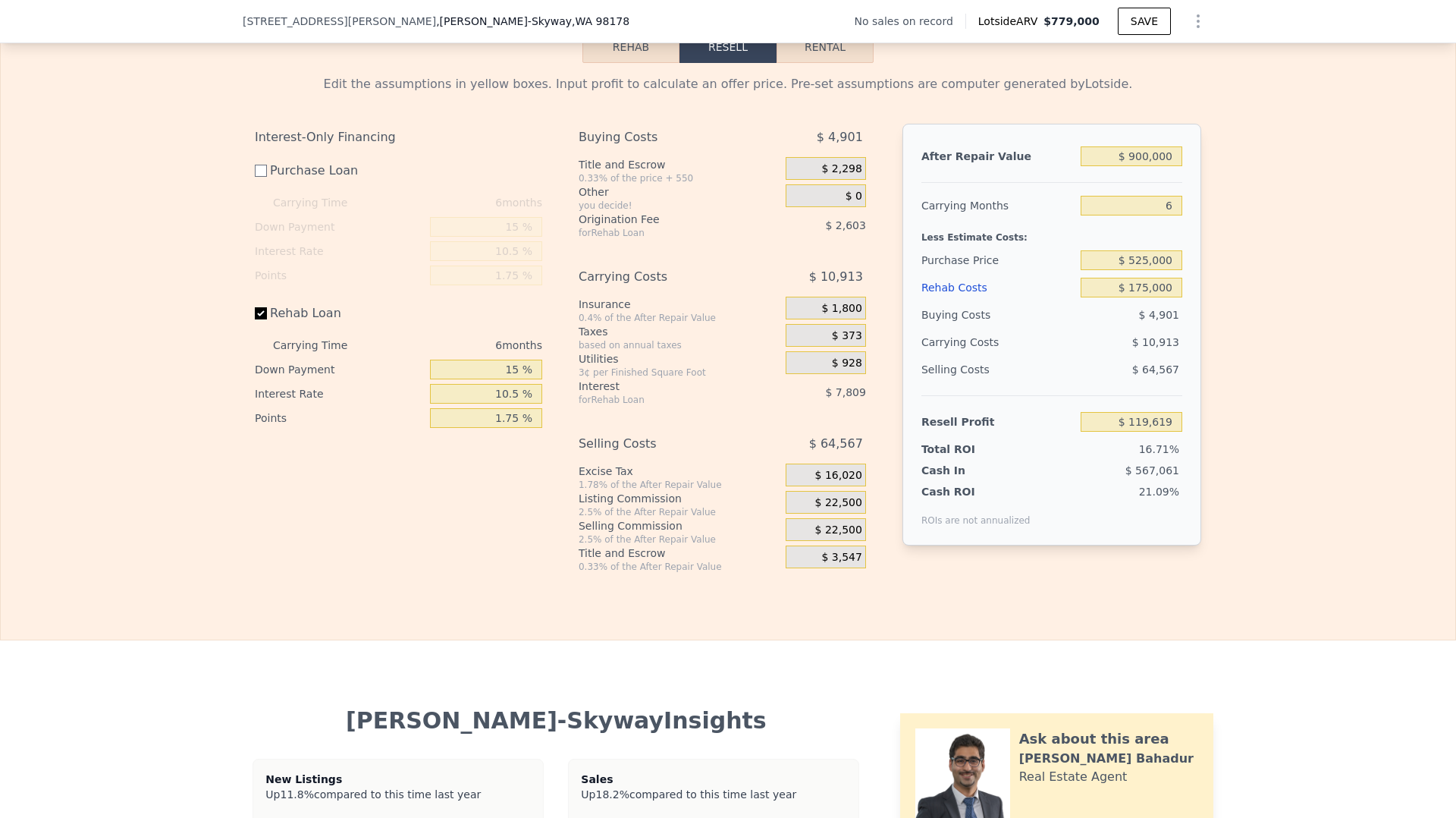
scroll to position [1951, 0]
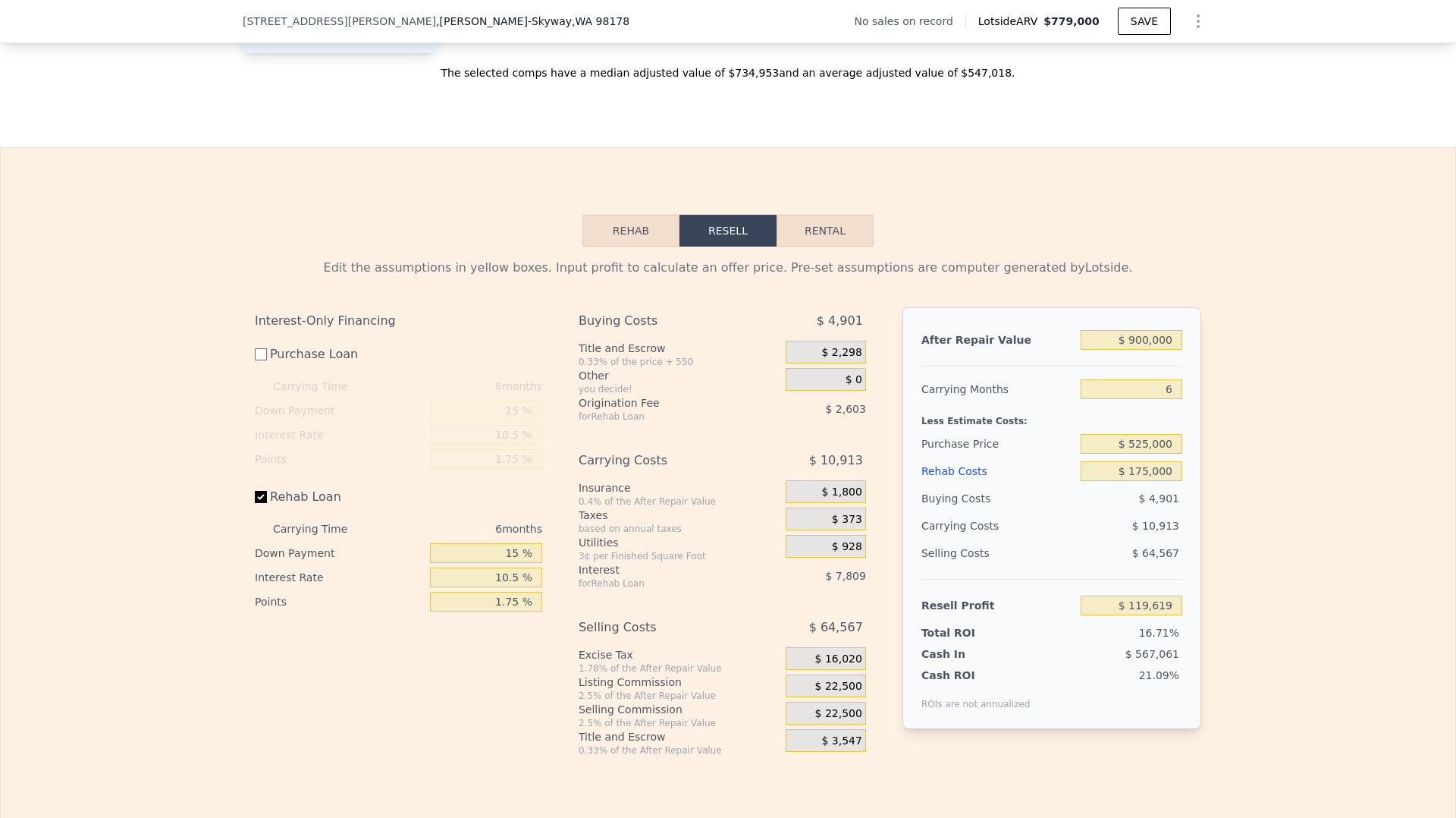
click at [1012, 21] on span "Lotside ARV" at bounding box center [1010, 21] width 65 height 15
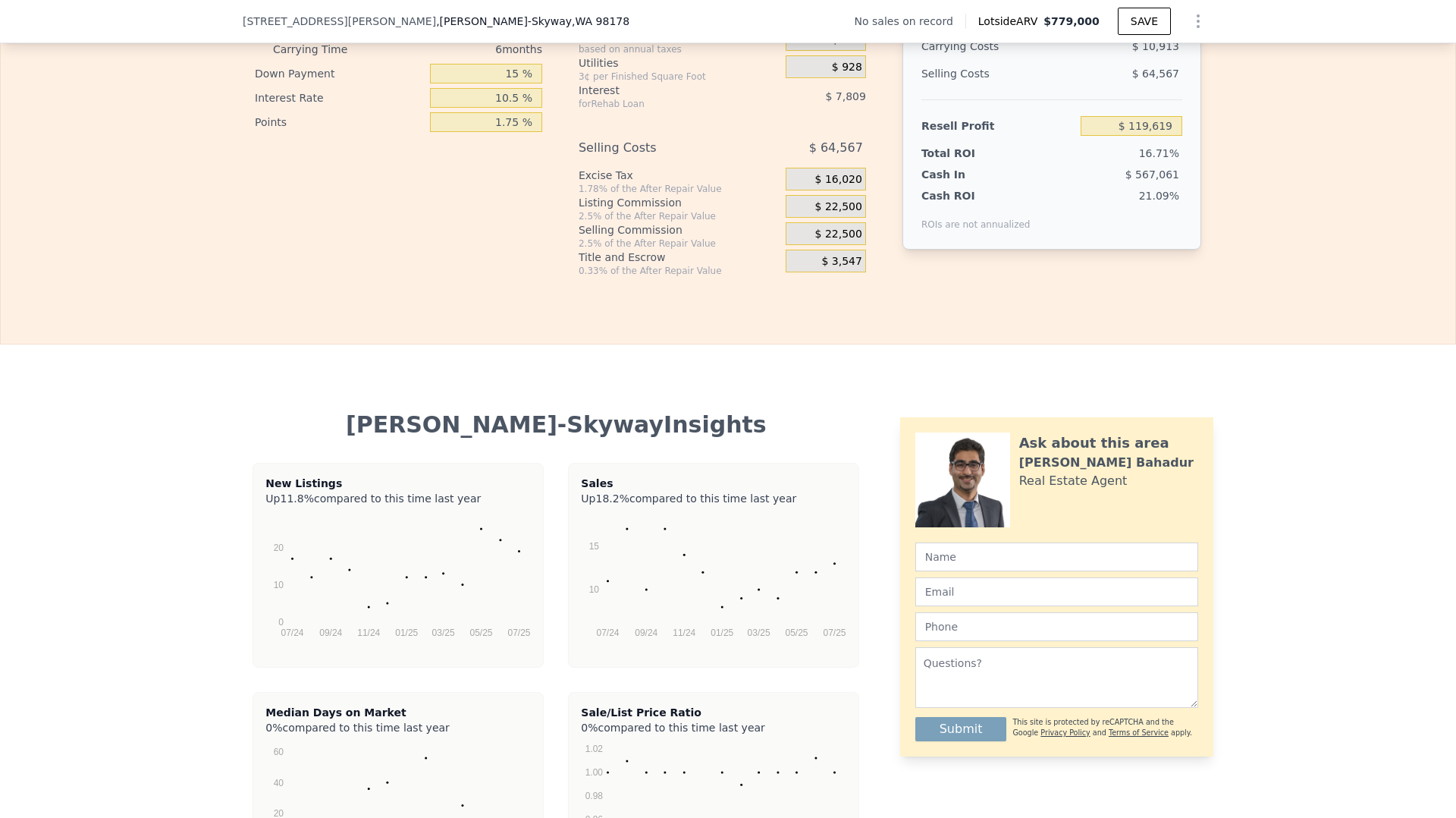
scroll to position [1960, 0]
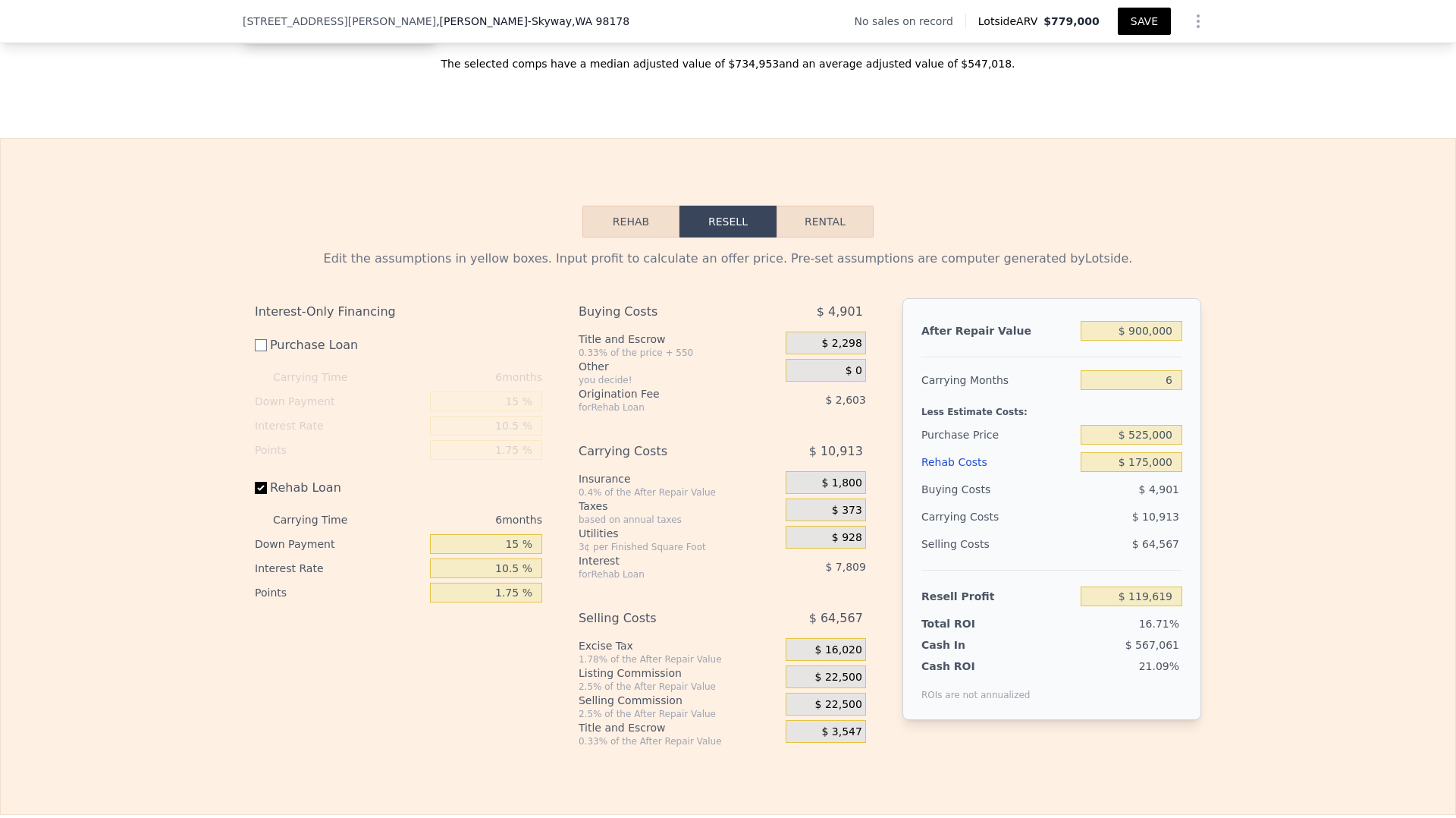
click at [1141, 29] on button "SAVE" at bounding box center [1145, 21] width 53 height 27
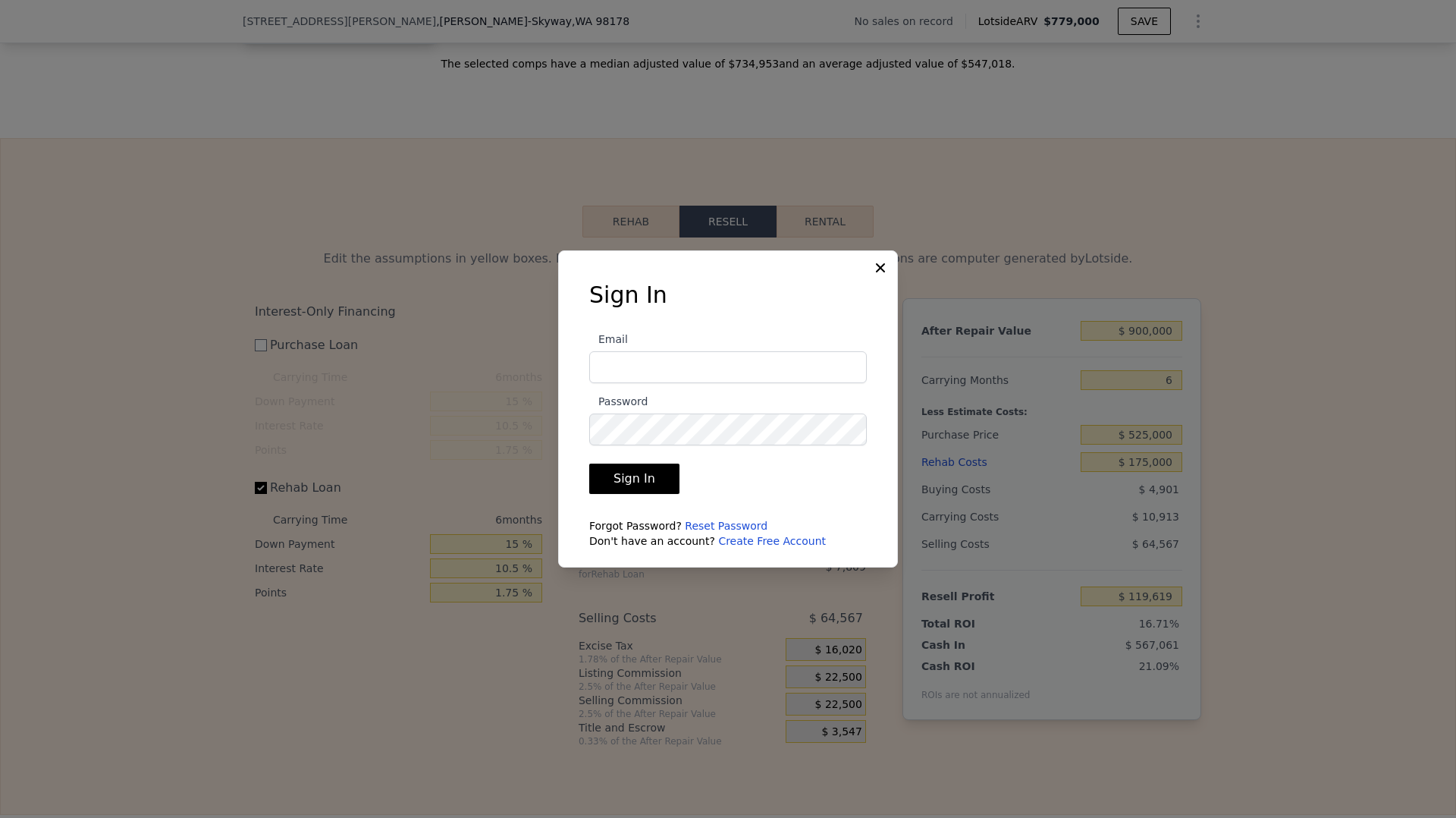
type input "[EMAIL_ADDRESS][DOMAIN_NAME]"
click at [638, 480] on button "Sign In" at bounding box center [635, 479] width 91 height 30
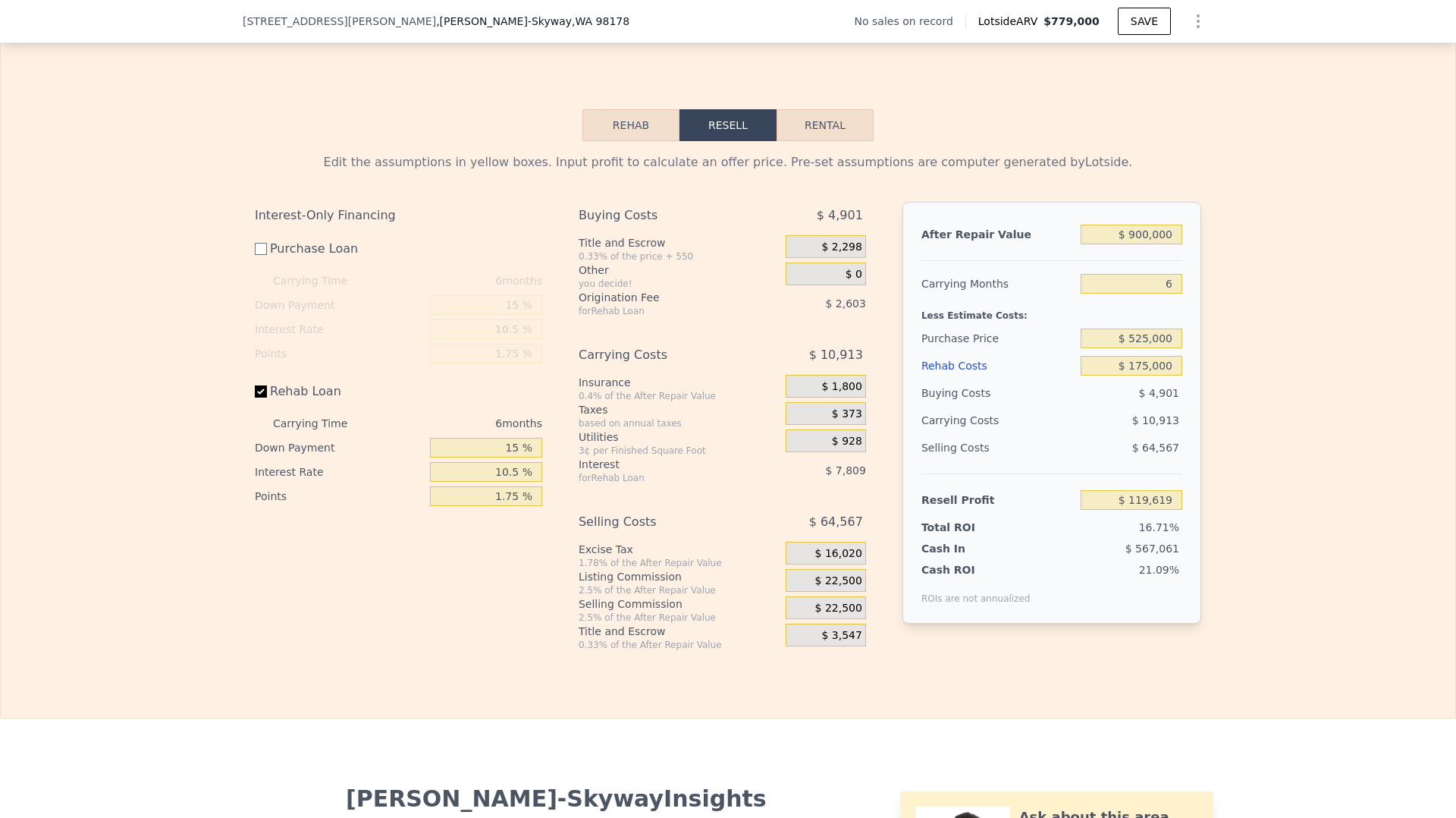
scroll to position [1956, 0]
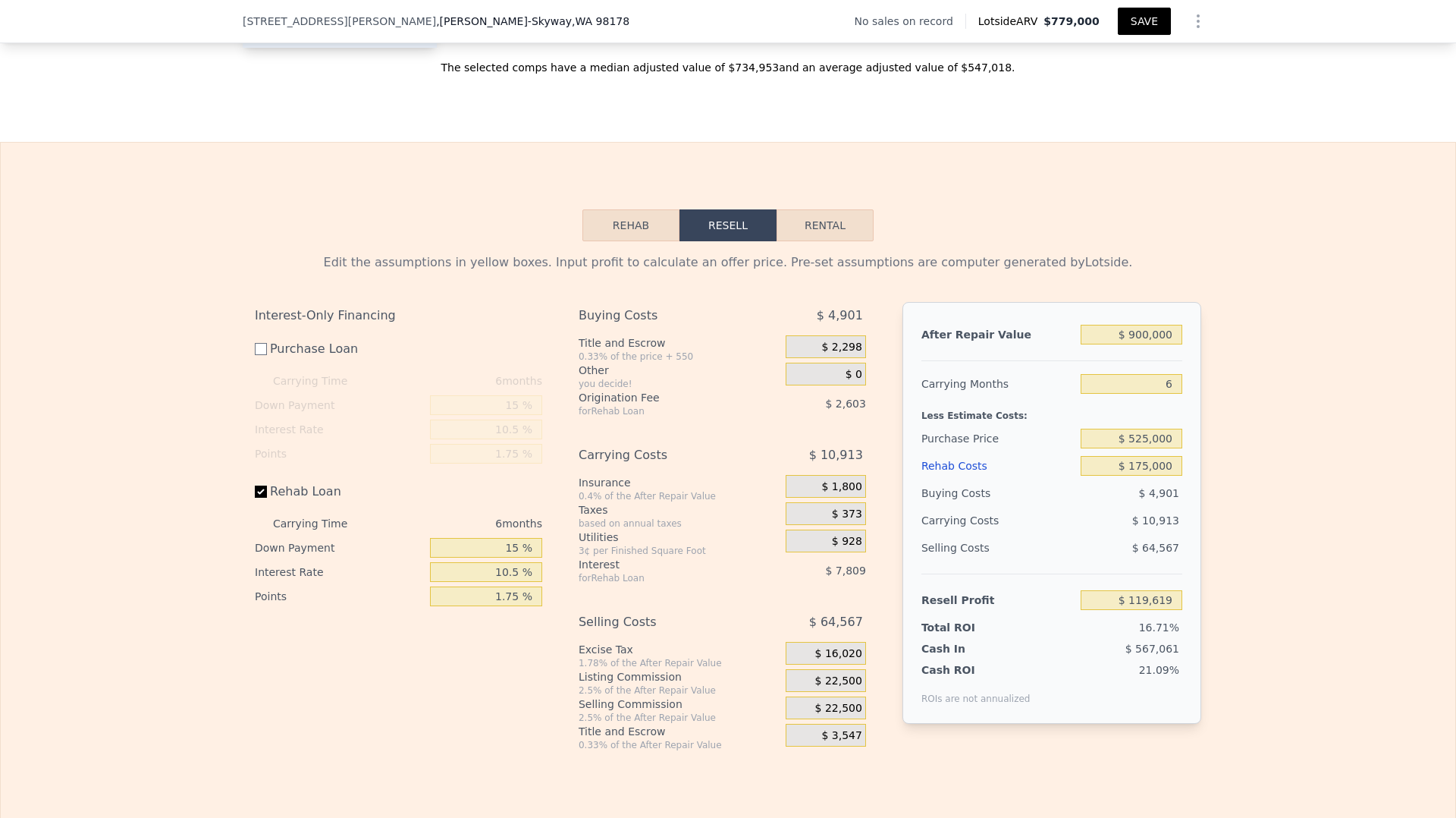
click at [1150, 17] on button "SAVE" at bounding box center [1145, 21] width 53 height 27
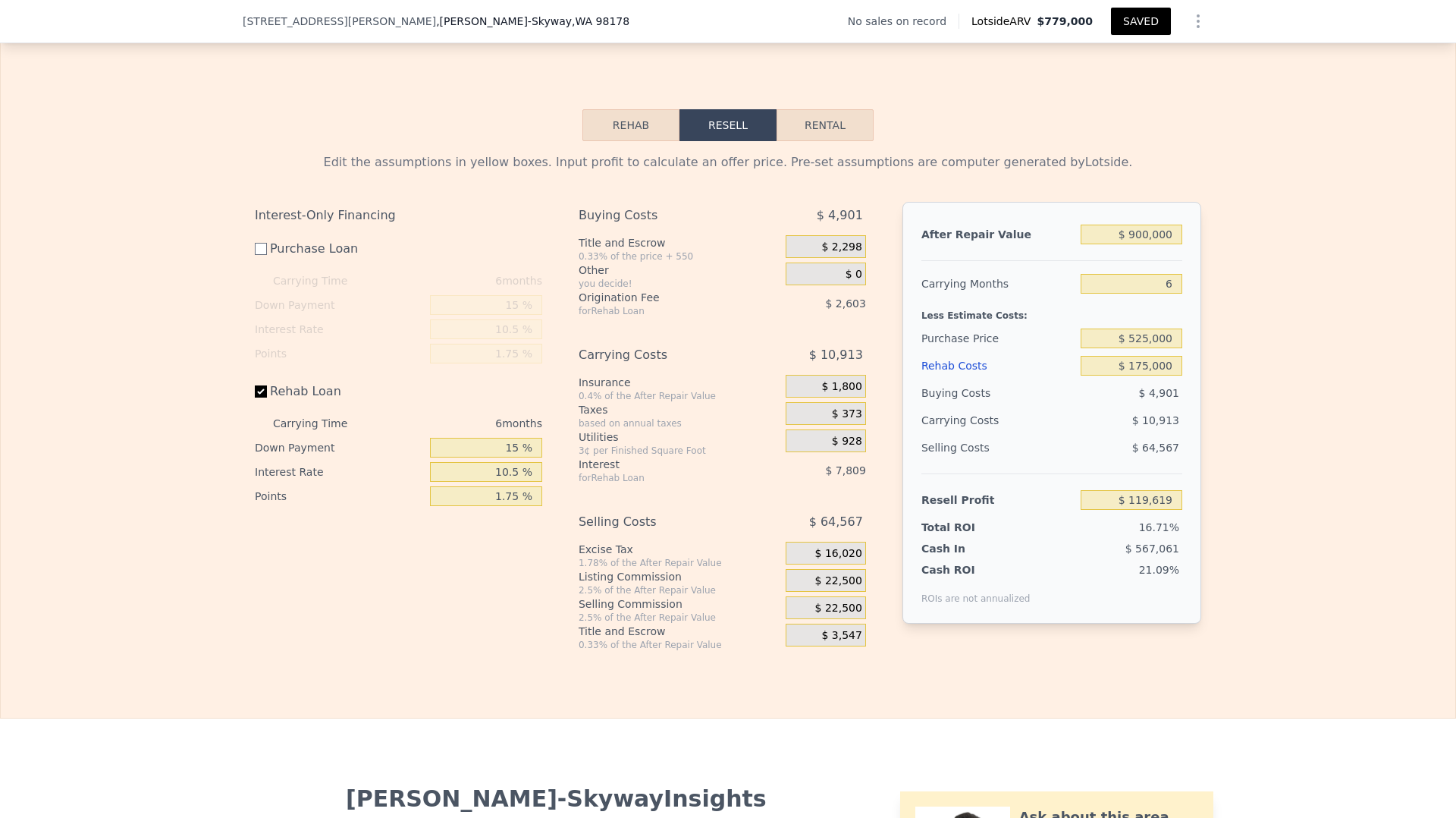
scroll to position [2098, 0]
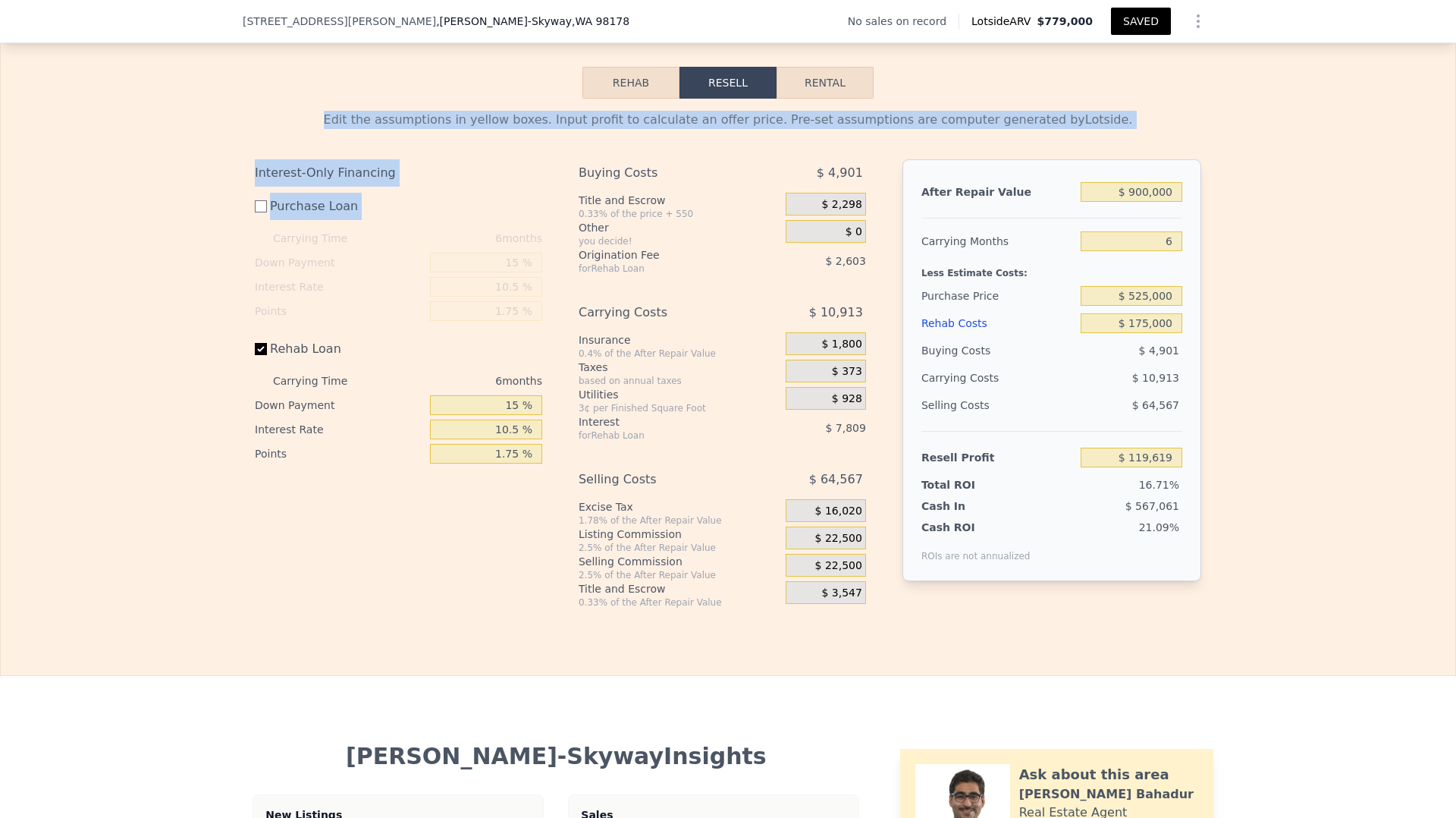
drag, startPoint x: 181, startPoint y: 58, endPoint x: 170, endPoint y: 235, distance: 177.3
click at [171, 243] on div "Rehab Resell Rental Edit the assumptions in yellow boxes. Input profit to calcu…" at bounding box center [728, 338] width 1456 height 677
click at [180, 84] on div "Rehab Resell Rental Edit the assumptions in yellow boxes. Input profit to calcu…" at bounding box center [728, 338] width 1456 height 677
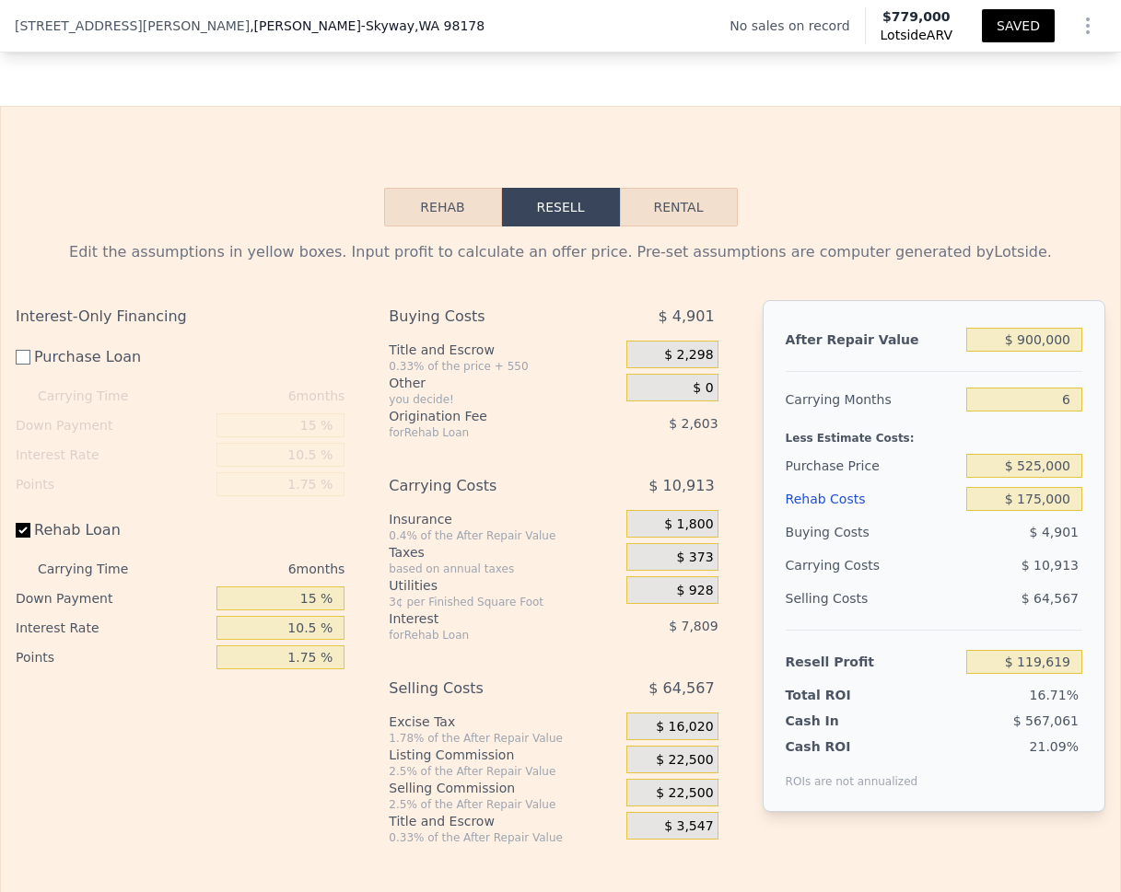
scroll to position [2517, 0]
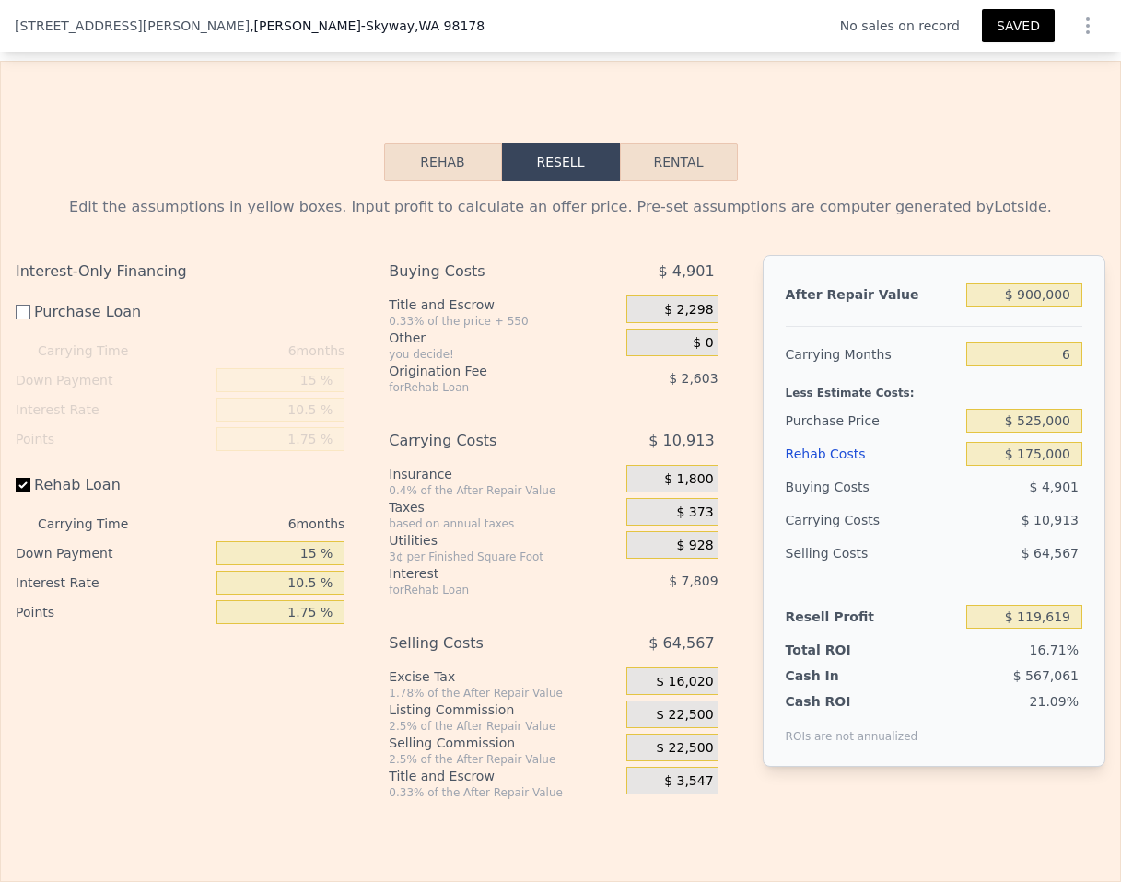
type input "4"
type input "2"
